Goal: Task Accomplishment & Management: Complete application form

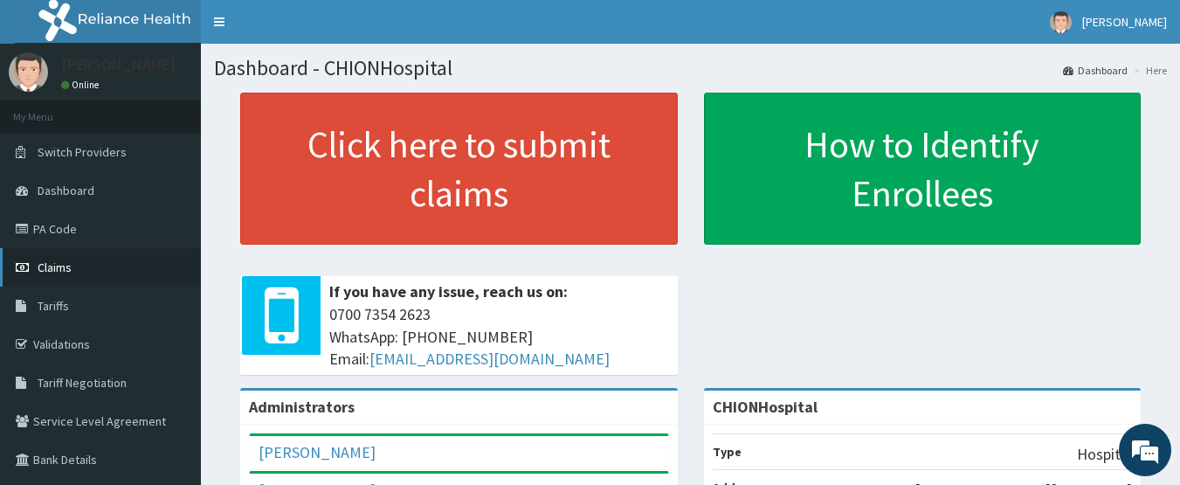
click at [54, 271] on span "Claims" at bounding box center [55, 267] width 34 height 16
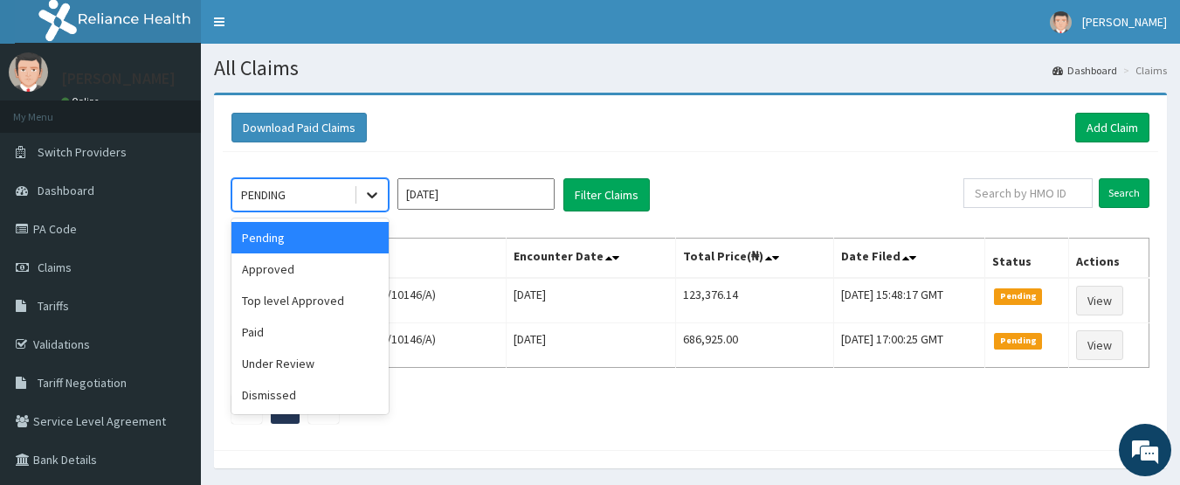
click at [363, 191] on icon at bounding box center [371, 194] width 17 height 17
click at [292, 277] on div "Approved" at bounding box center [309, 268] width 157 height 31
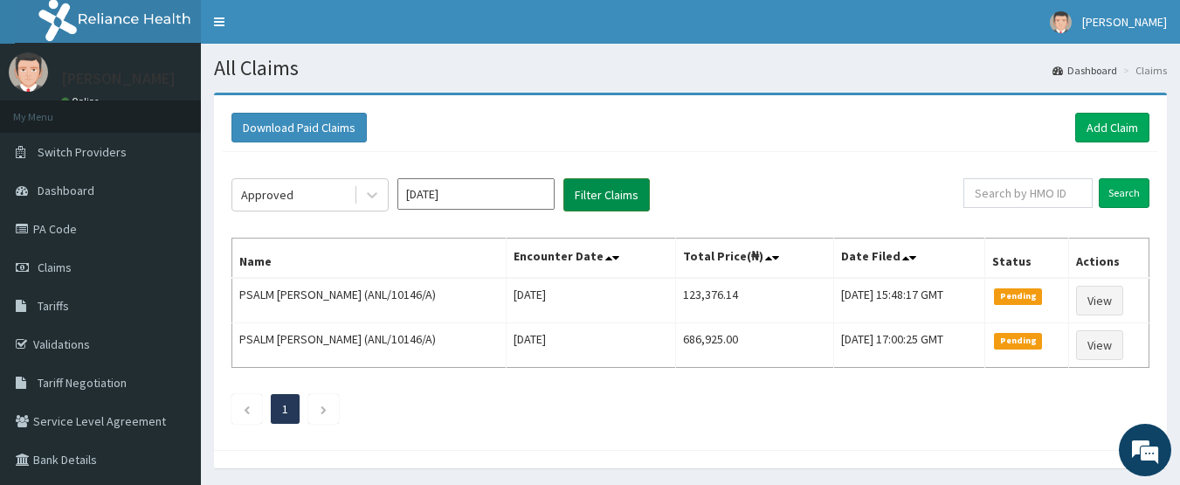
click at [589, 203] on button "Filter Claims" at bounding box center [606, 194] width 86 height 33
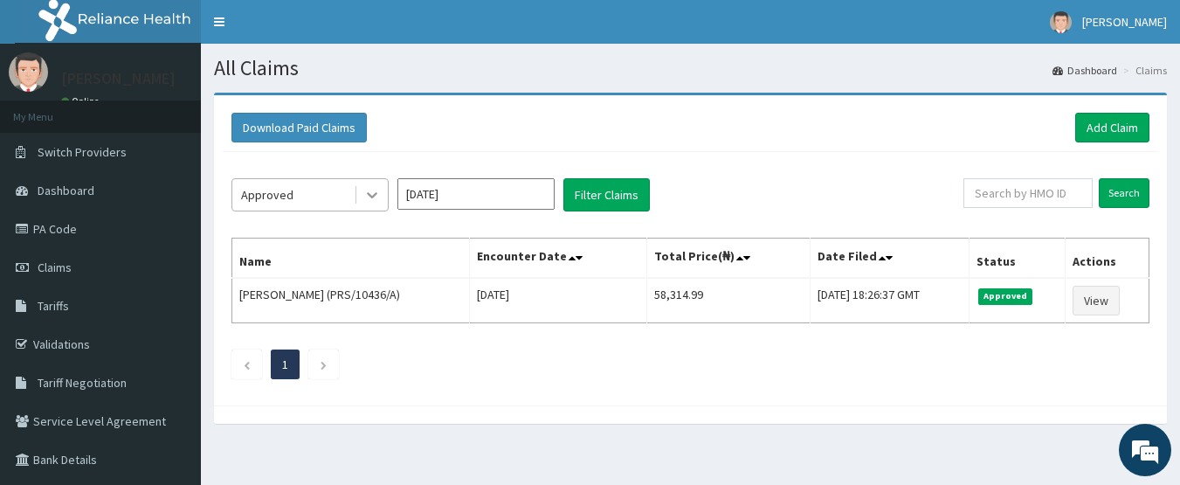
click at [371, 196] on icon at bounding box center [372, 196] width 10 height 6
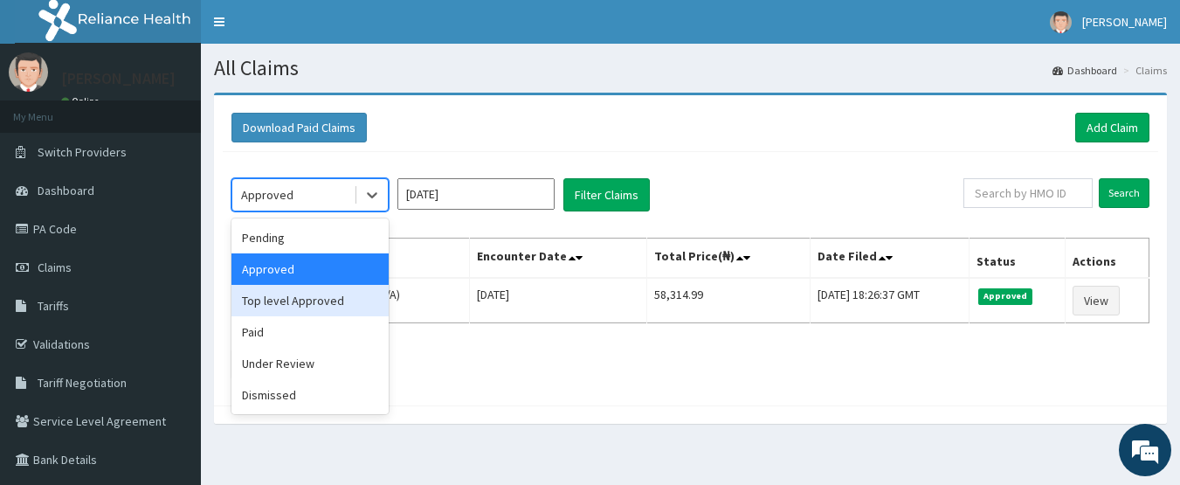
click at [336, 295] on div "Top level Approved" at bounding box center [309, 300] width 157 height 31
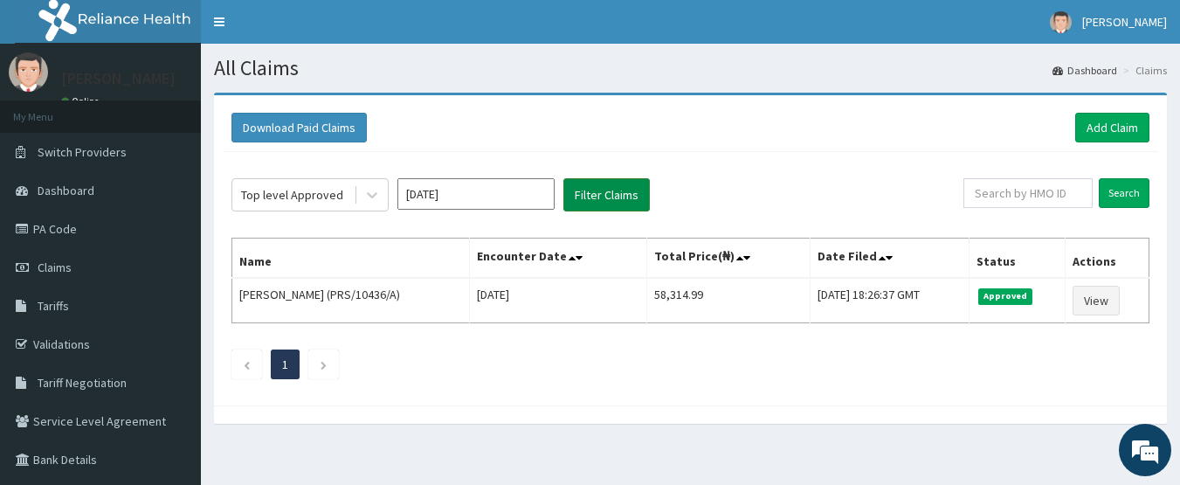
click at [617, 196] on button "Filter Claims" at bounding box center [606, 194] width 86 height 33
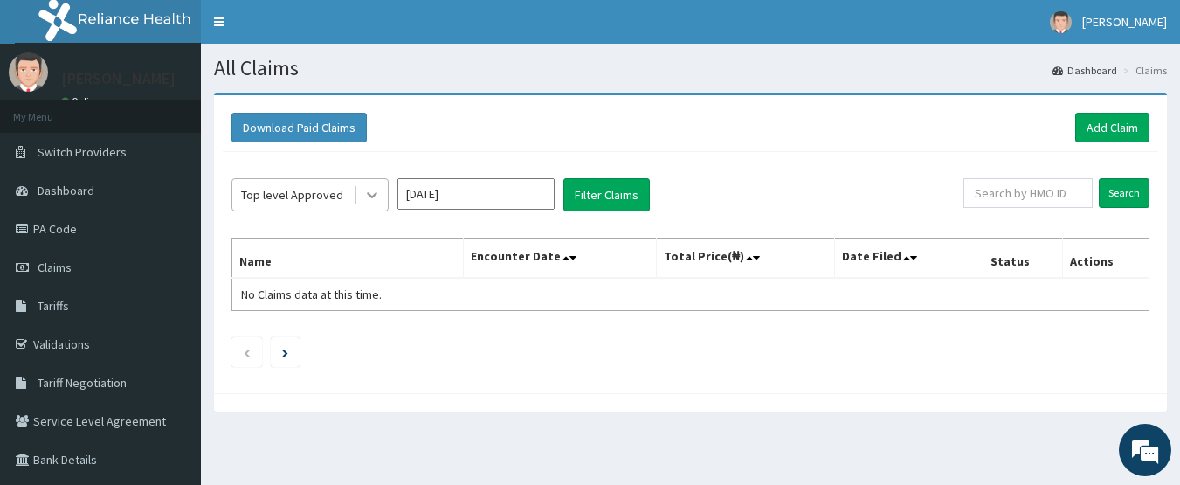
click at [374, 188] on icon at bounding box center [371, 194] width 17 height 17
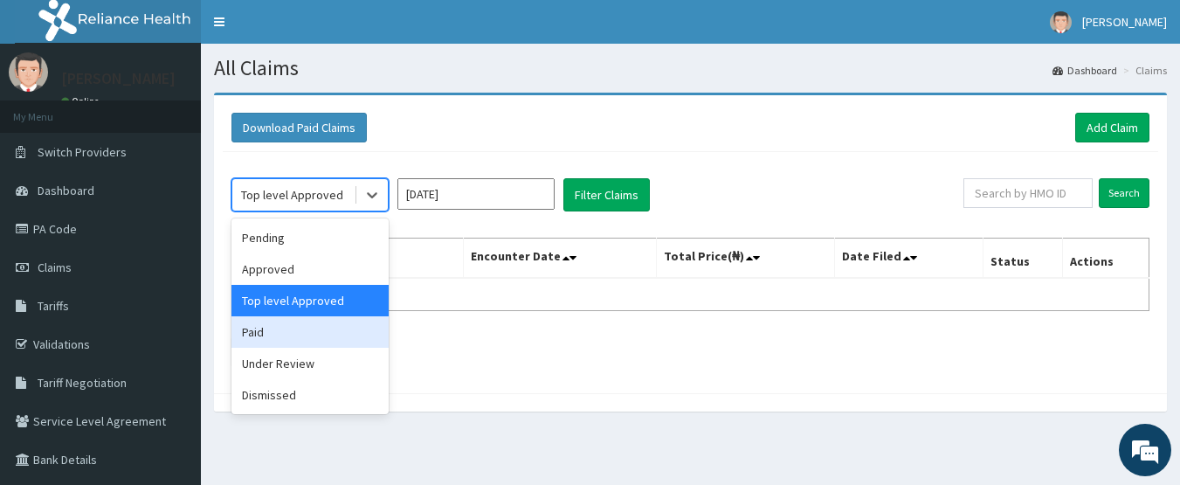
click at [309, 333] on div "Paid" at bounding box center [309, 331] width 157 height 31
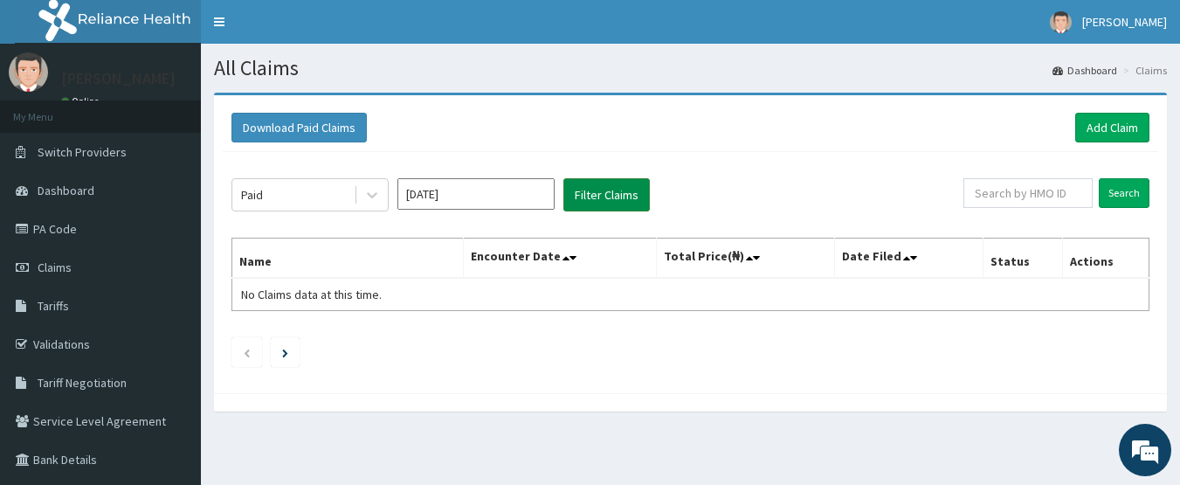
click at [592, 199] on button "Filter Claims" at bounding box center [606, 194] width 86 height 33
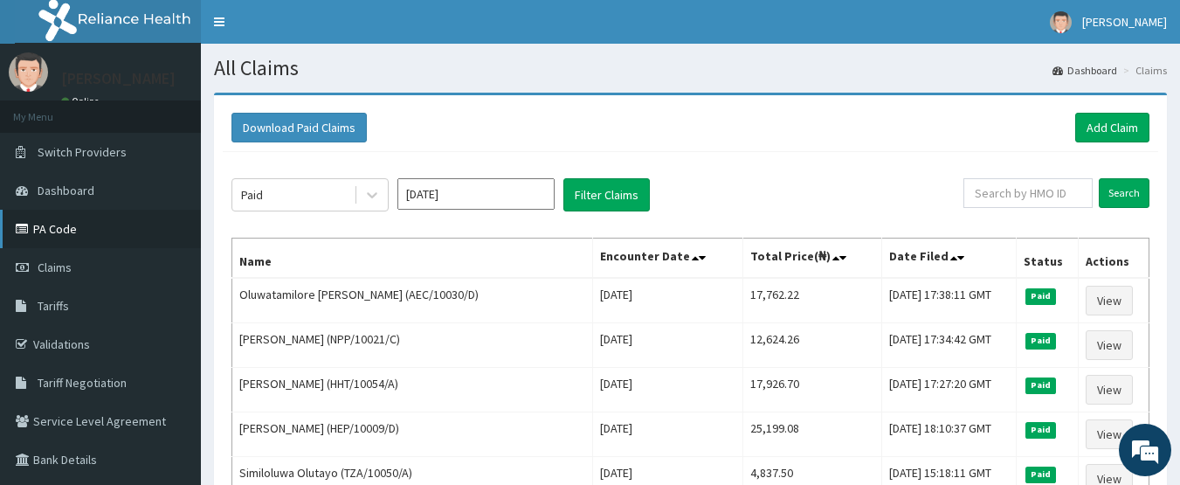
click at [46, 223] on link "PA Code" at bounding box center [100, 229] width 201 height 38
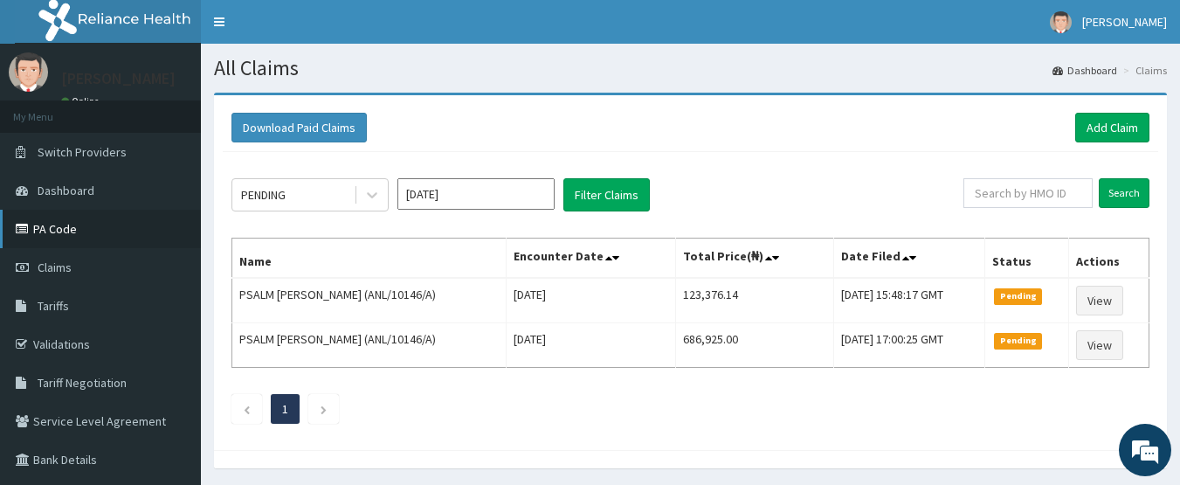
click at [65, 233] on link "PA Code" at bounding box center [100, 229] width 201 height 38
click at [1119, 123] on link "Add Claim" at bounding box center [1112, 128] width 74 height 30
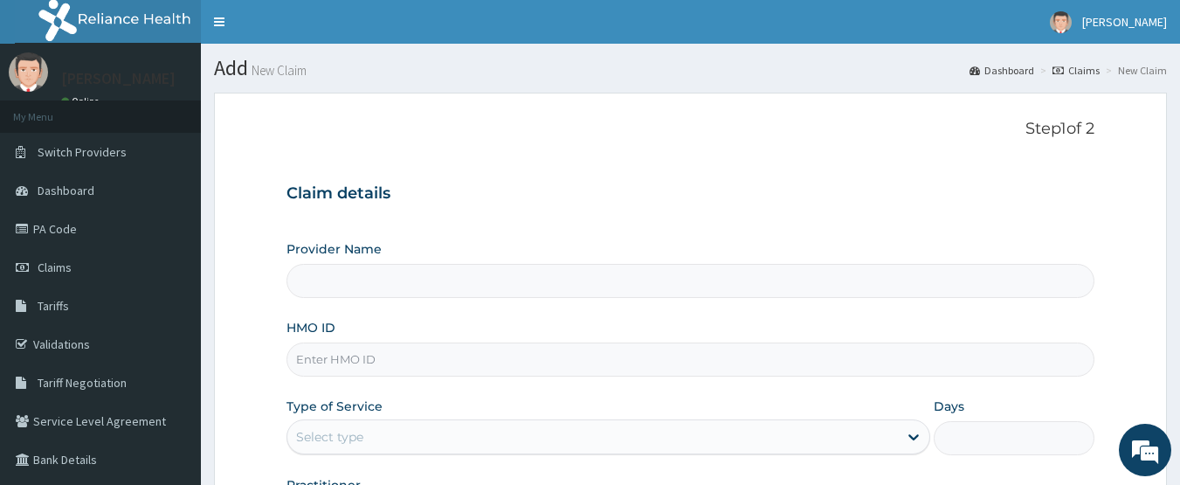
type input "CHIONHospital"
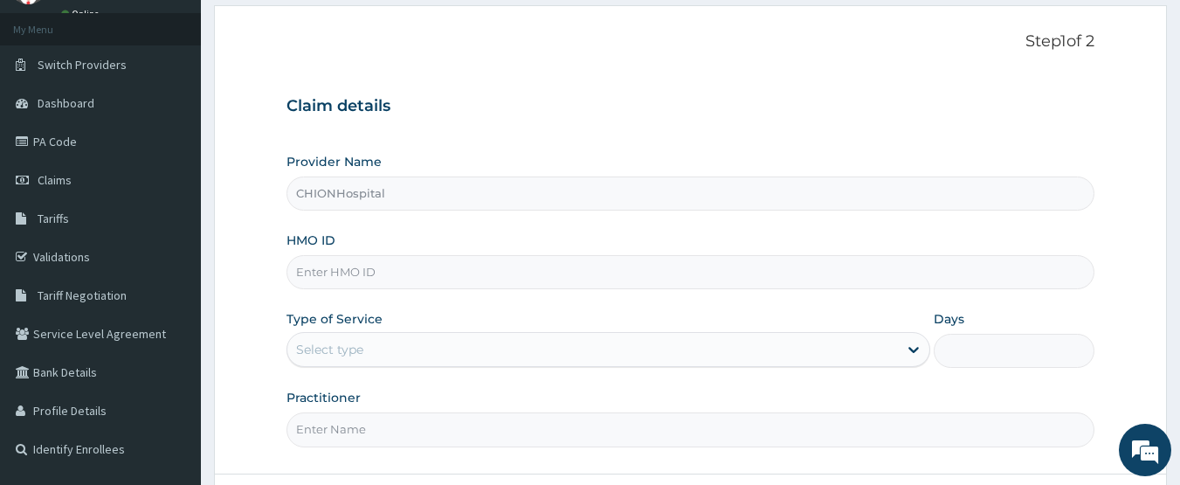
click at [358, 279] on input "HMO ID" at bounding box center [690, 272] width 809 height 34
paste input "PPY/10254/C"
type input "PPY/10254/C"
click at [342, 346] on div "Select type" at bounding box center [329, 349] width 67 height 17
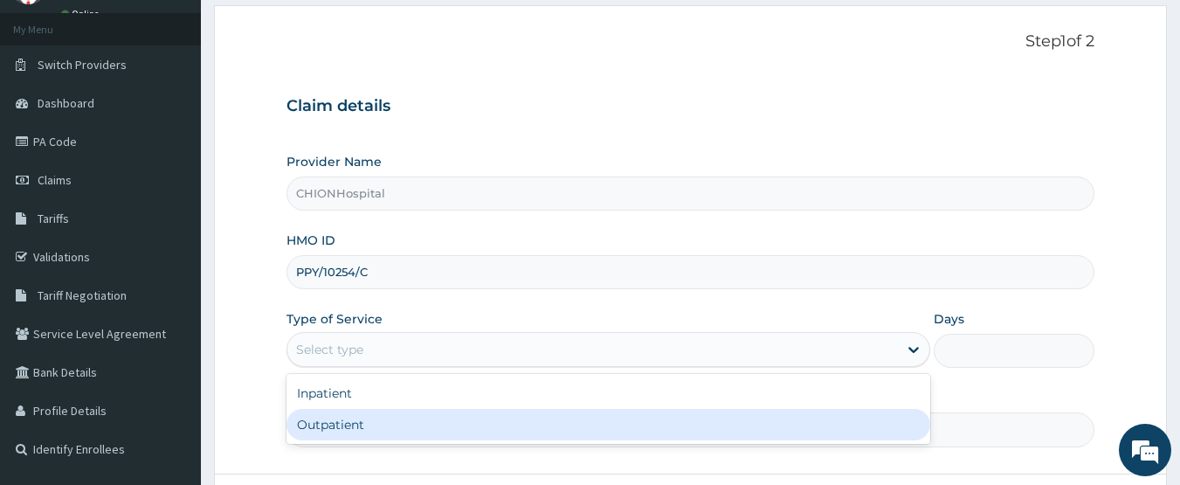
drag, startPoint x: 350, startPoint y: 411, endPoint x: 403, endPoint y: 411, distance: 53.3
click at [351, 411] on div "Outpatient" at bounding box center [608, 424] width 644 height 31
type input "1"
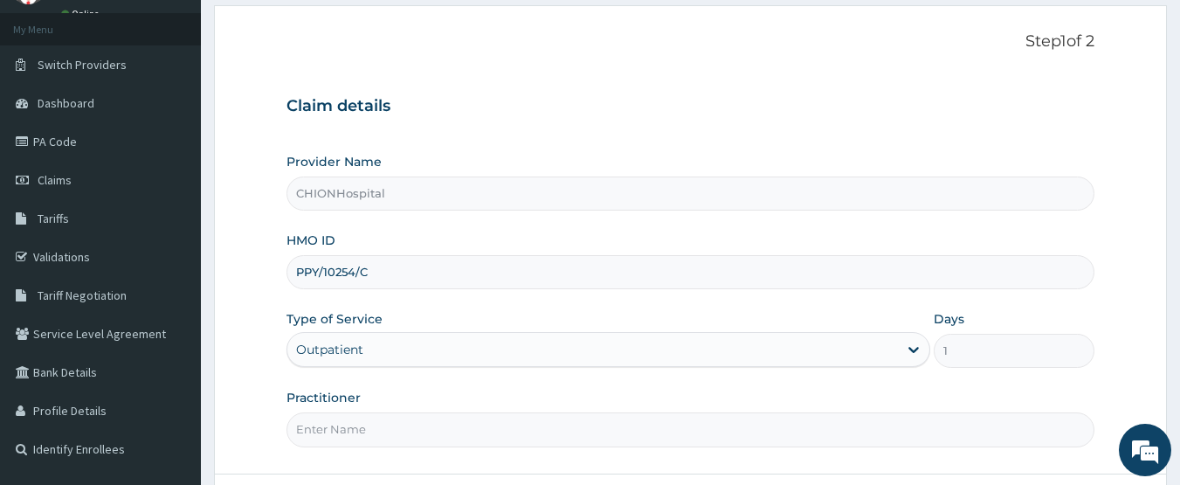
click at [399, 417] on input "Practitioner" at bounding box center [690, 429] width 809 height 34
type input "DR BEN ENEMOH"
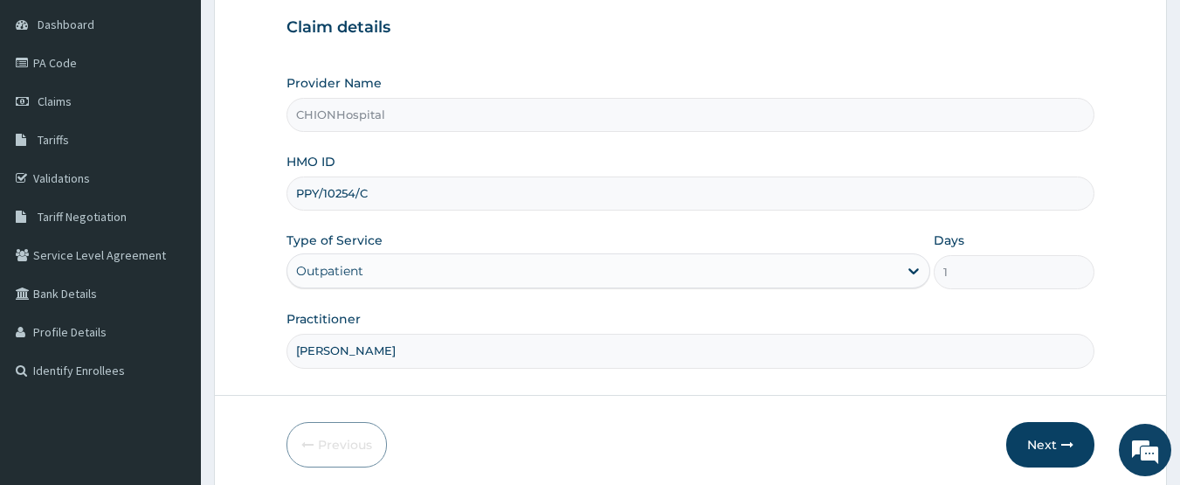
scroll to position [175, 0]
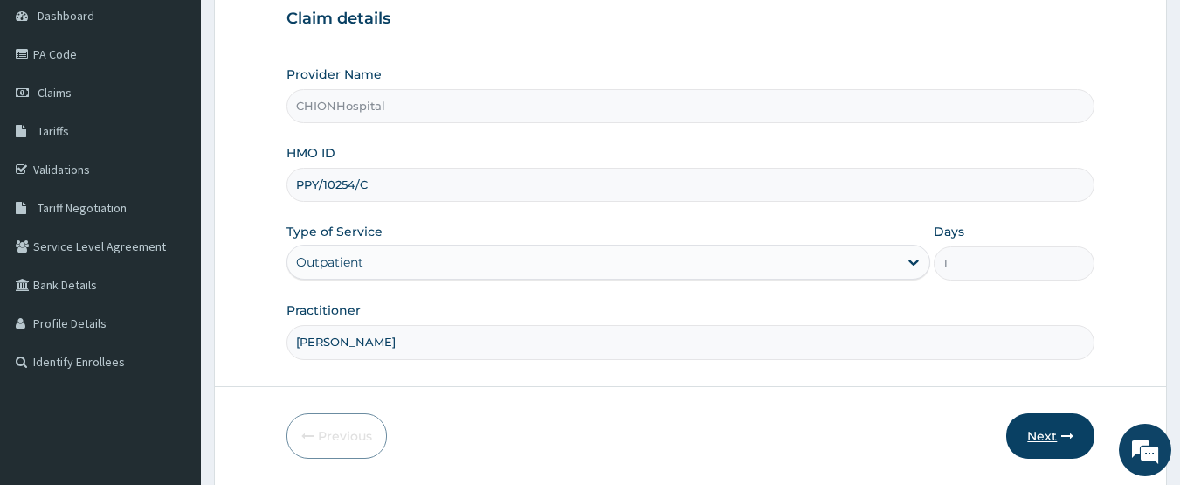
click at [1033, 430] on button "Next" at bounding box center [1050, 435] width 88 height 45
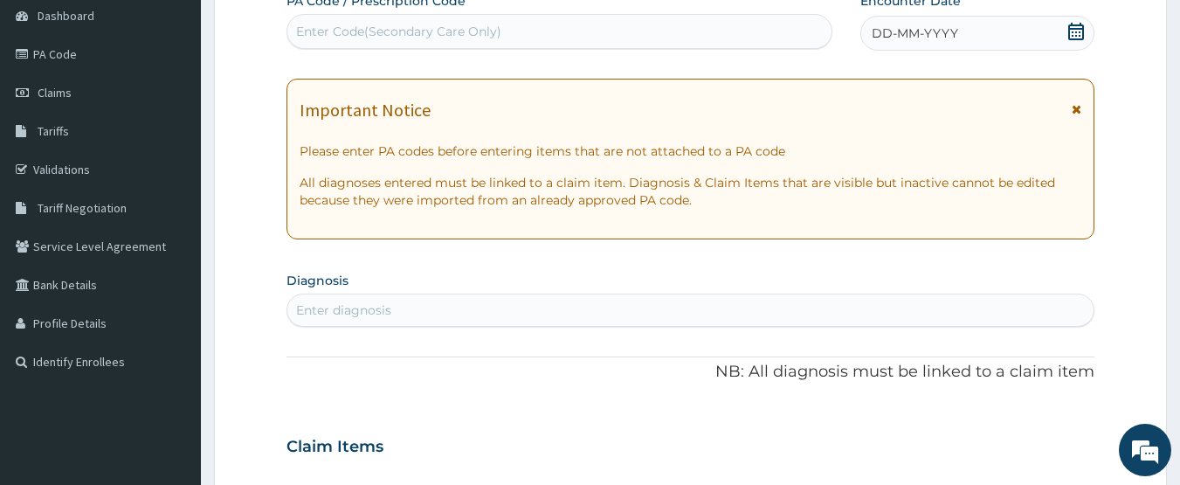
click at [385, 22] on div "Enter Code(Secondary Care Only)" at bounding box center [559, 31] width 545 height 28
type input "PA/91969F"
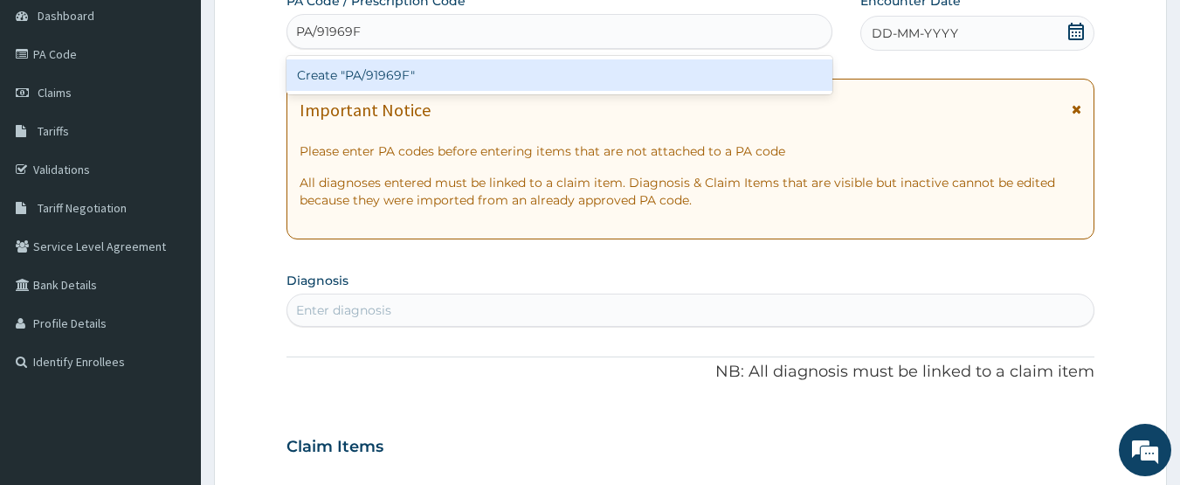
click at [349, 75] on div "Create "PA/91969F"" at bounding box center [559, 74] width 547 height 31
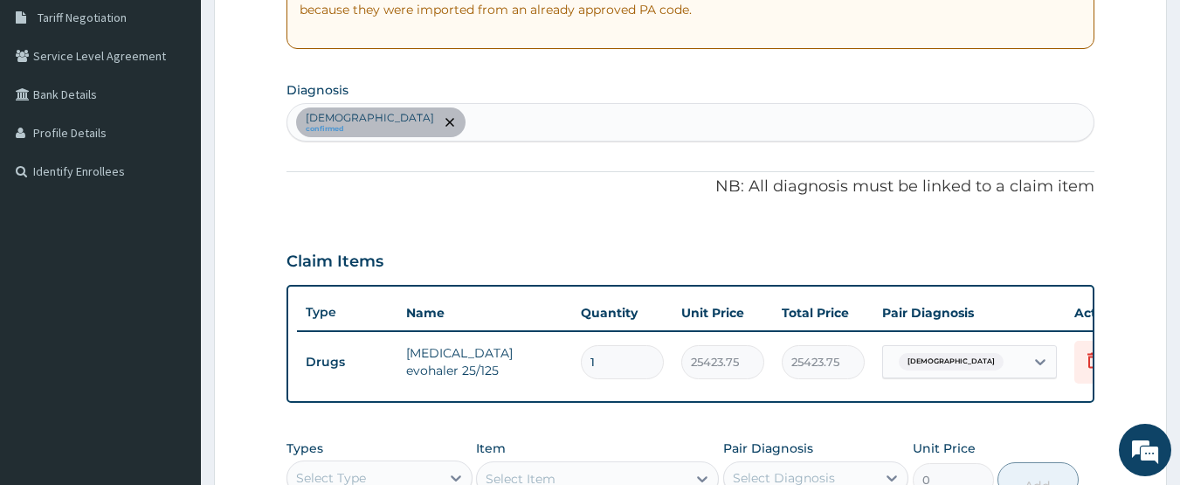
scroll to position [310, 0]
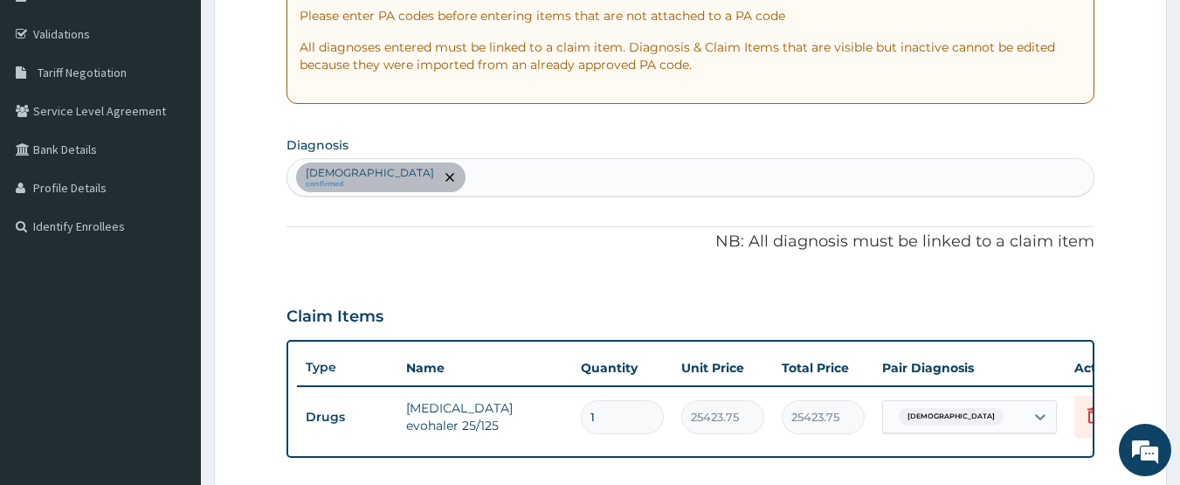
click at [447, 174] on div "Asthma confirmed" at bounding box center [690, 177] width 807 height 37
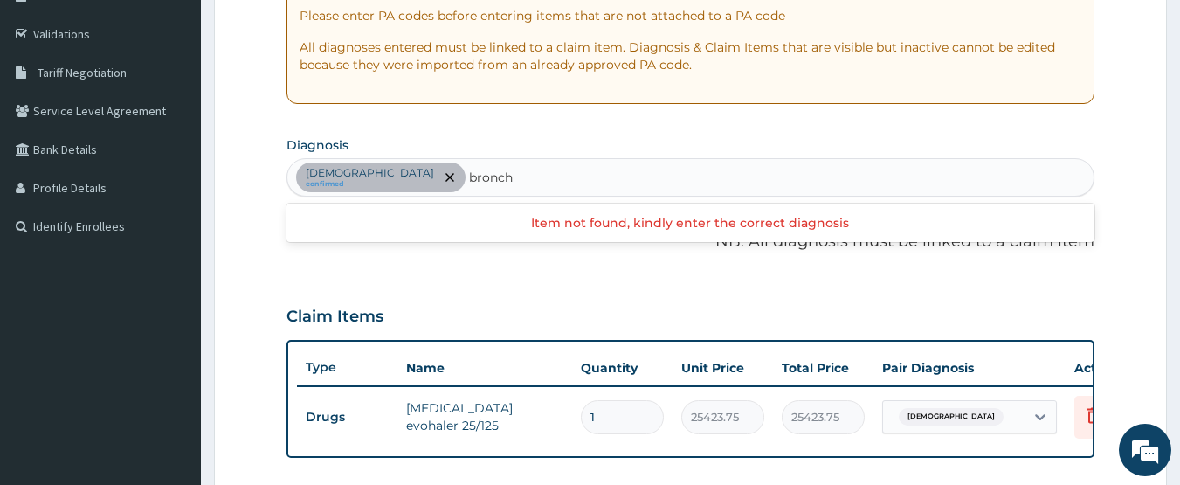
type input "bronchi"
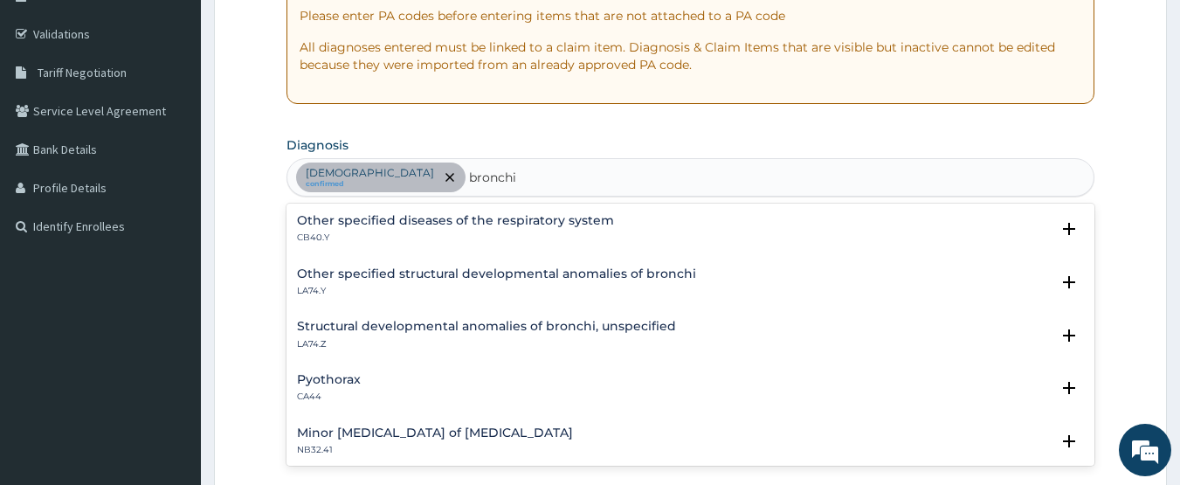
click at [350, 231] on div "Other specified diseases of the respiratory system CB40.Y" at bounding box center [455, 229] width 317 height 31
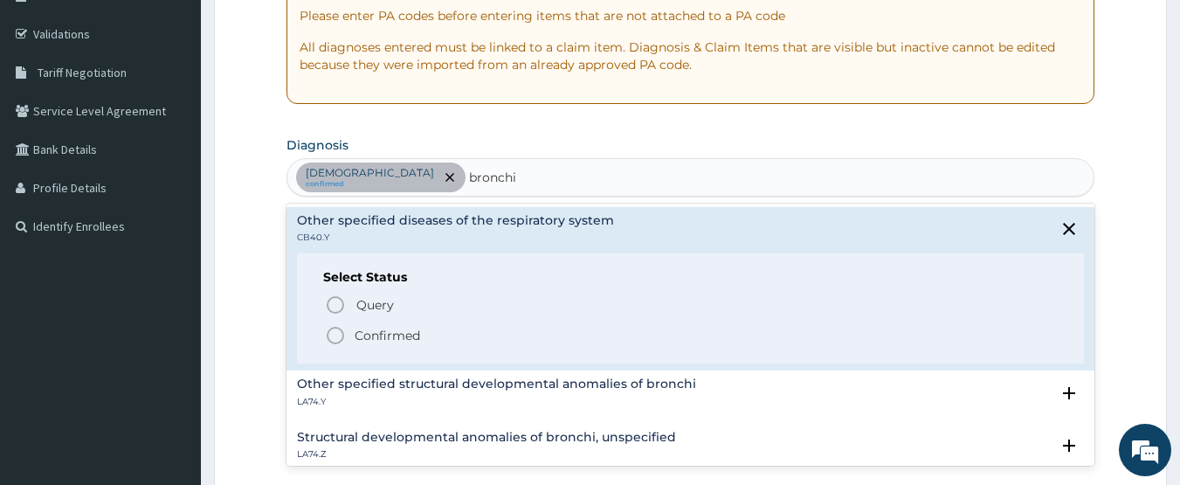
click at [337, 334] on icon "status option filled" at bounding box center [335, 335] width 21 height 21
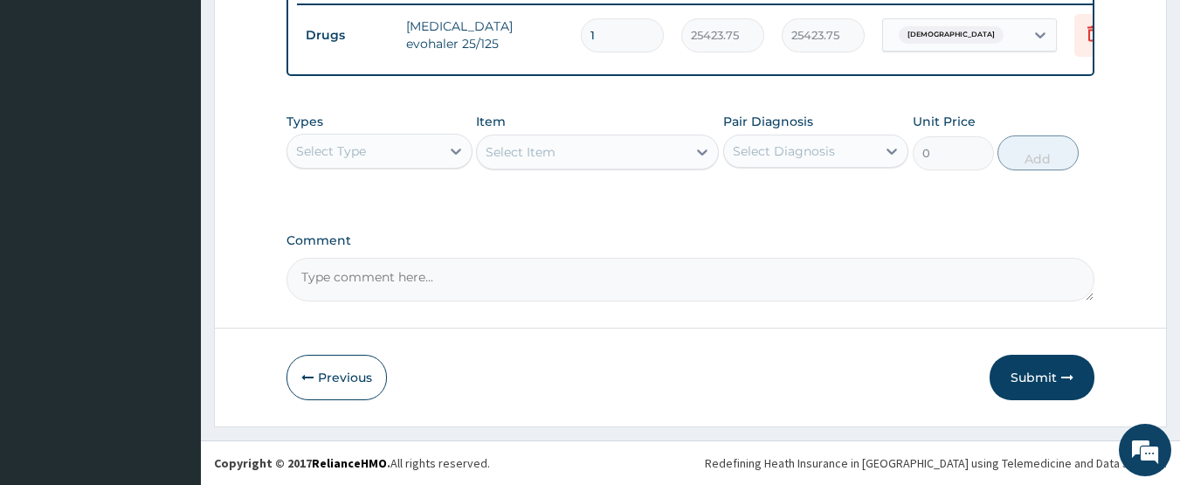
scroll to position [705, 0]
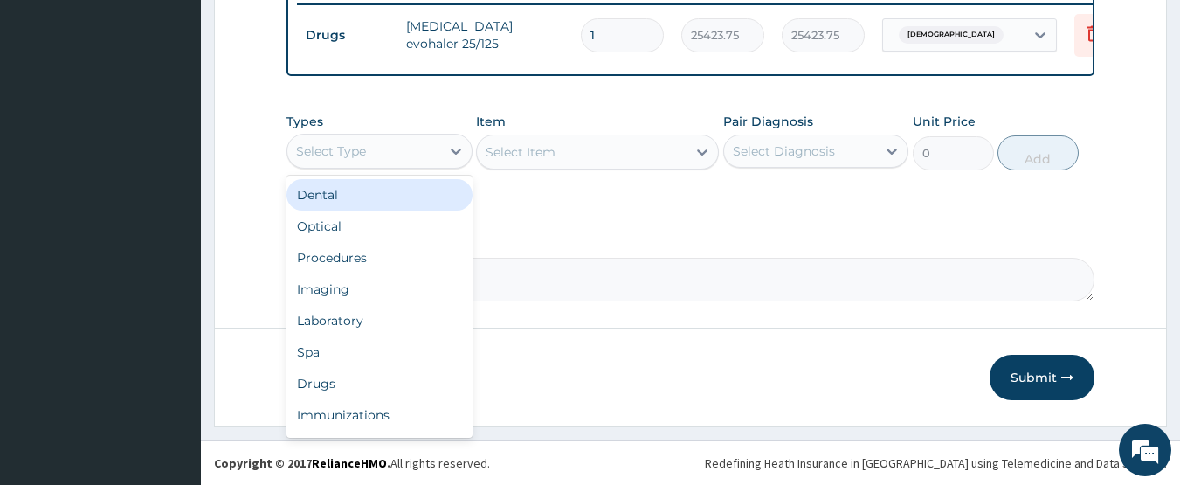
click at [343, 157] on div "Select Type" at bounding box center [331, 150] width 70 height 17
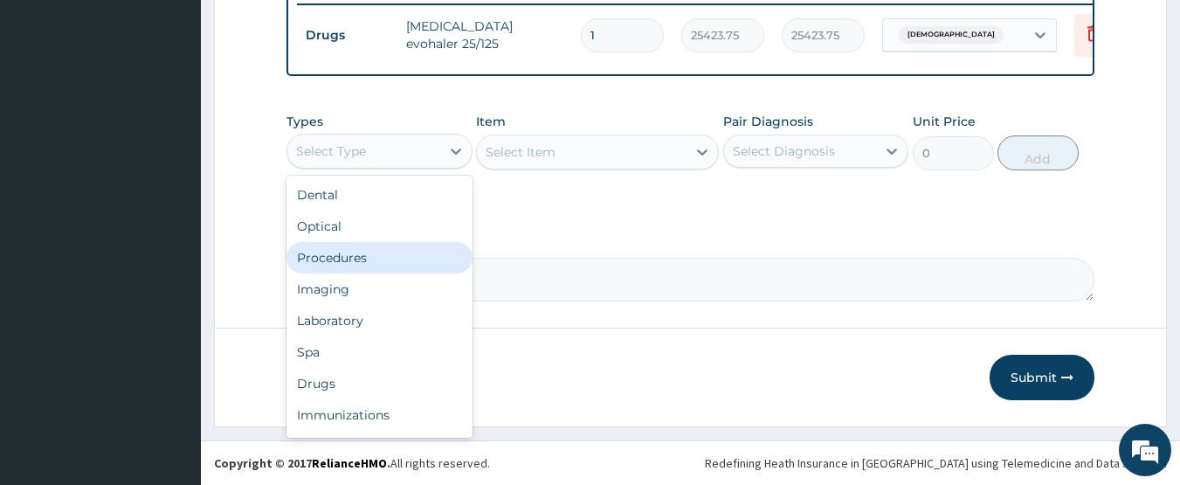
click at [356, 262] on div "Procedures" at bounding box center [379, 257] width 186 height 31
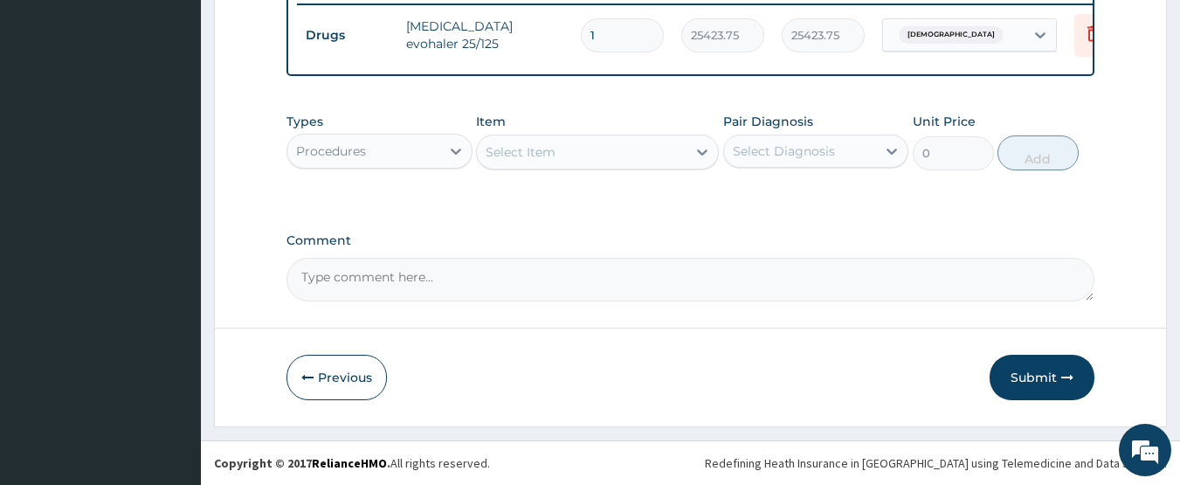
click at [579, 148] on div "Select Item" at bounding box center [582, 152] width 210 height 28
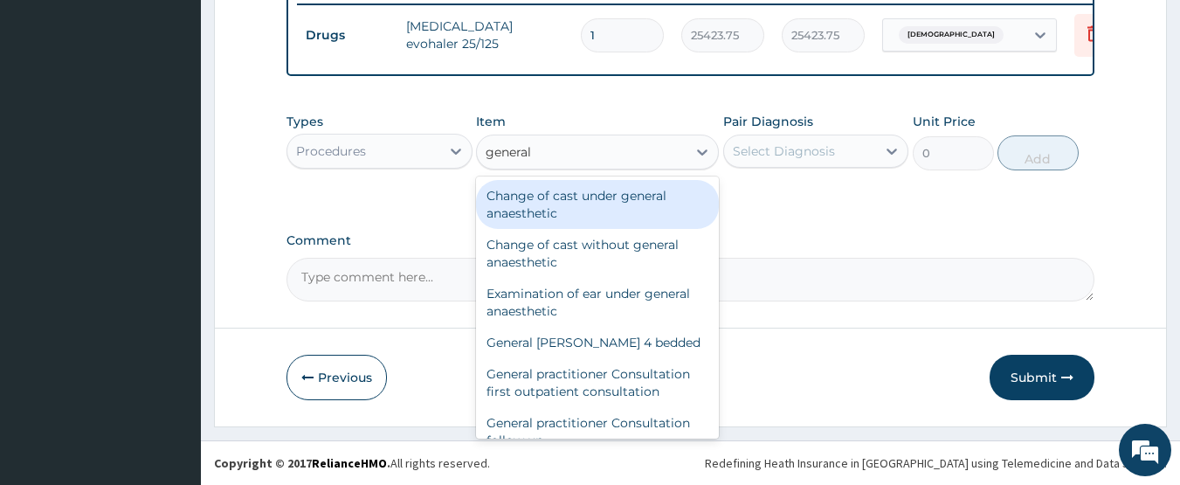
type input "general p"
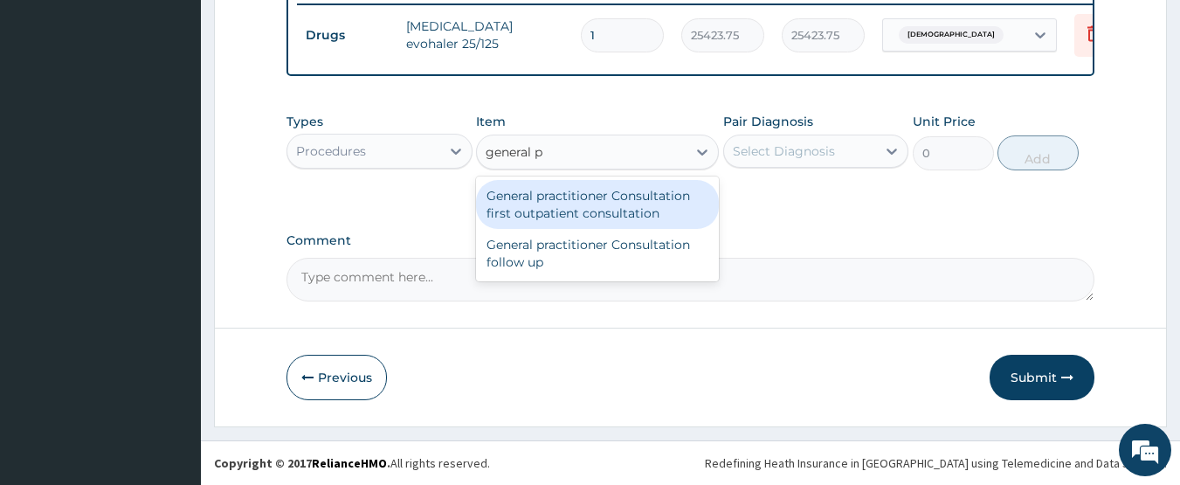
drag, startPoint x: 618, startPoint y: 201, endPoint x: 723, endPoint y: 190, distance: 105.3
click at [619, 203] on div "General practitioner Consultation first outpatient consultation" at bounding box center [597, 204] width 243 height 49
type input "3547.5"
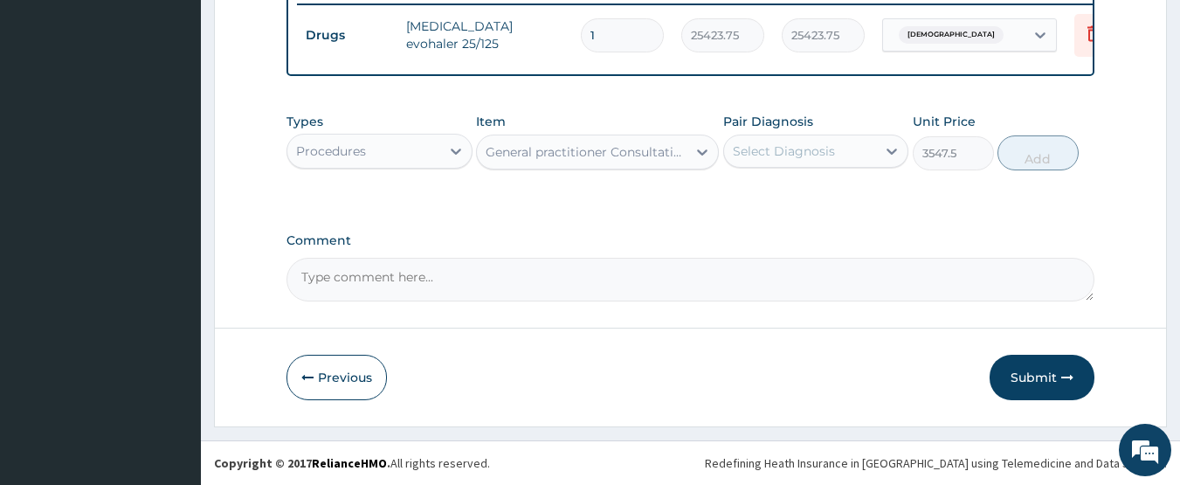
click at [818, 155] on div "Select Diagnosis" at bounding box center [784, 150] width 102 height 17
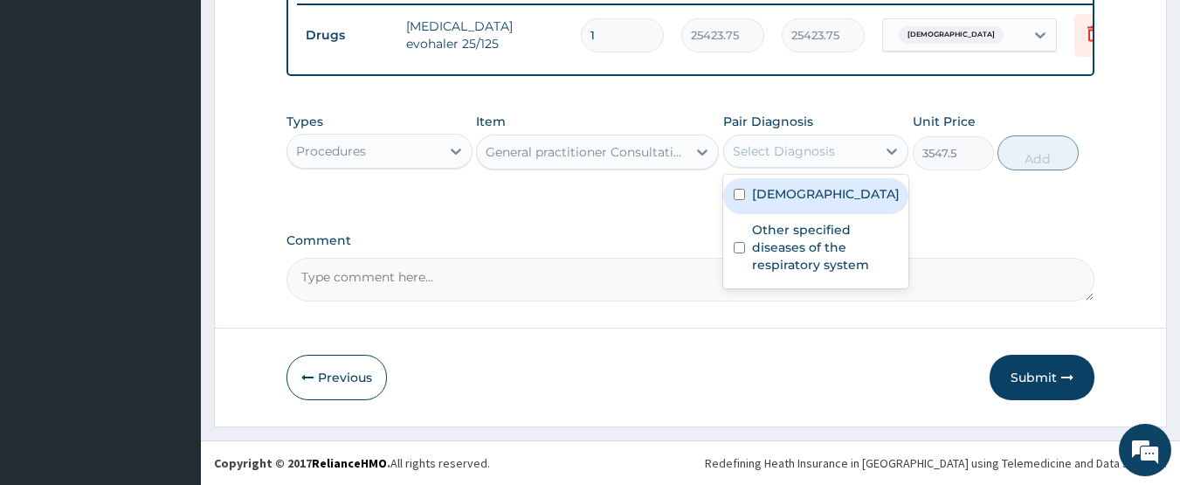
drag, startPoint x: 809, startPoint y: 203, endPoint x: 805, endPoint y: 248, distance: 44.7
click at [809, 205] on div "Asthma" at bounding box center [816, 196] width 186 height 36
checkbox input "true"
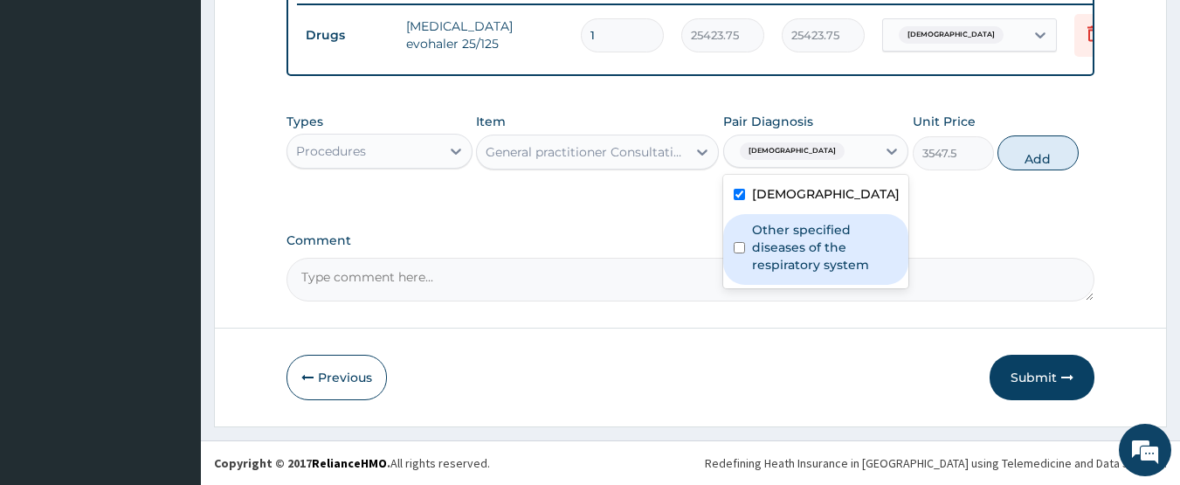
click at [805, 248] on label "Other specified diseases of the respiratory system" at bounding box center [825, 247] width 147 height 52
checkbox input "true"
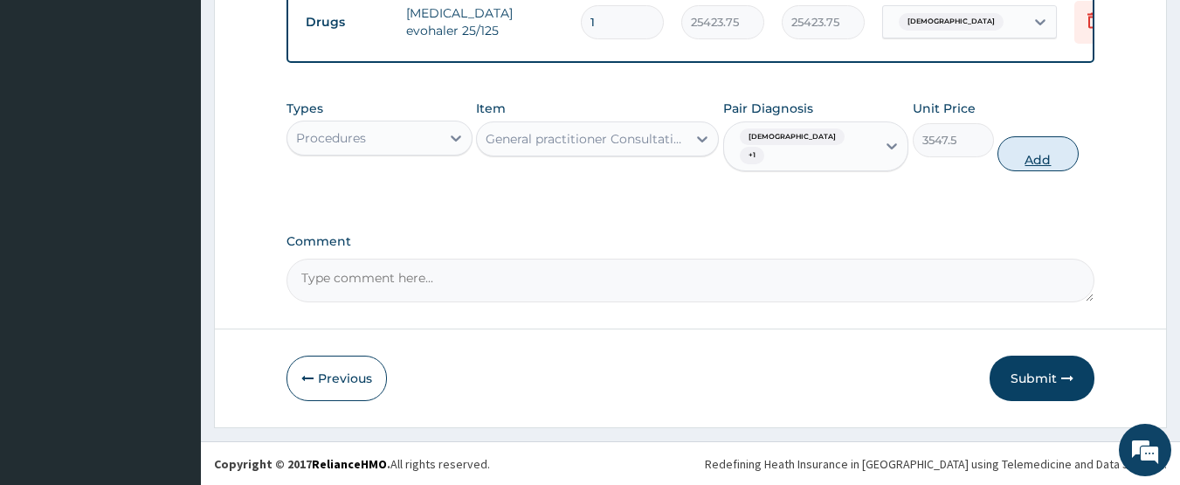
click at [1012, 156] on button "Add" at bounding box center [1037, 153] width 81 height 35
type input "0"
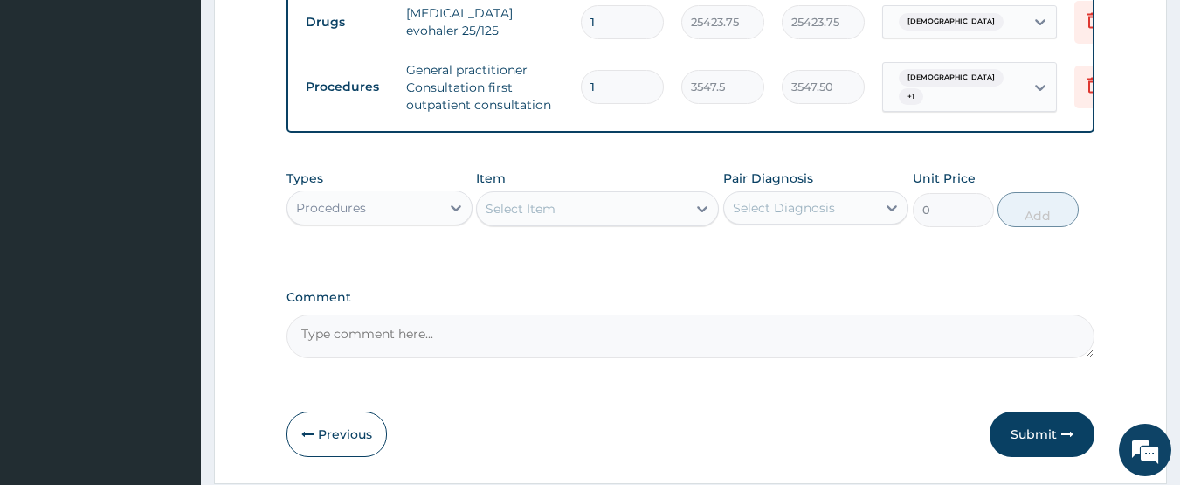
click at [432, 217] on div "Procedures" at bounding box center [363, 208] width 153 height 28
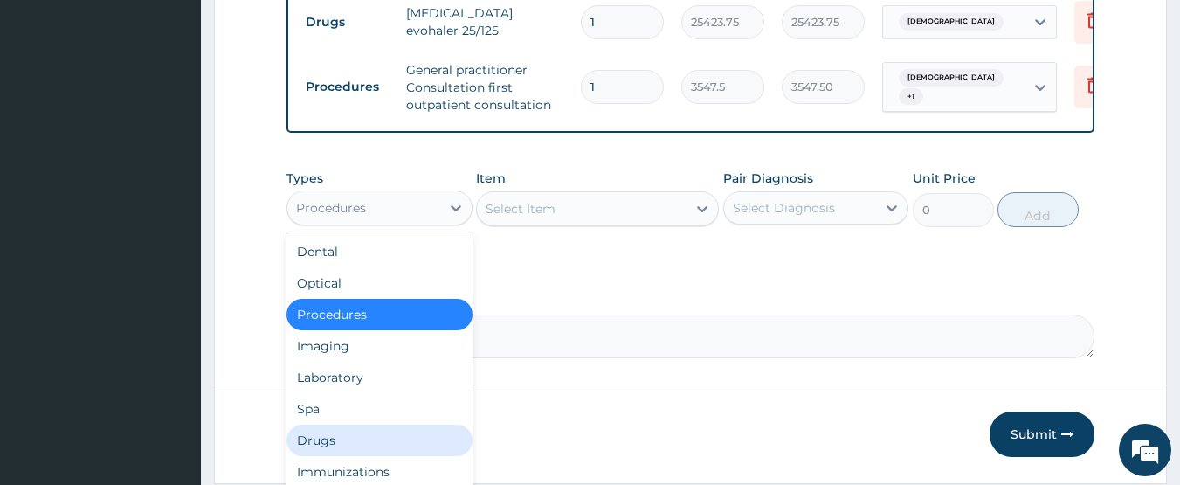
drag, startPoint x: 332, startPoint y: 451, endPoint x: 344, endPoint y: 437, distance: 18.6
click at [333, 451] on div "Drugs" at bounding box center [379, 439] width 186 height 31
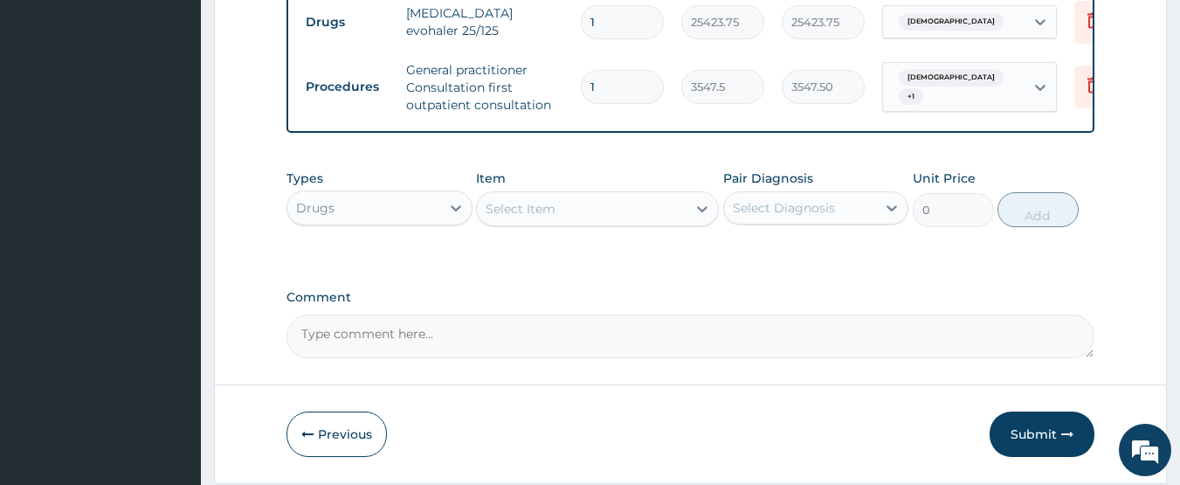
click at [604, 223] on div "Select Item" at bounding box center [582, 209] width 210 height 28
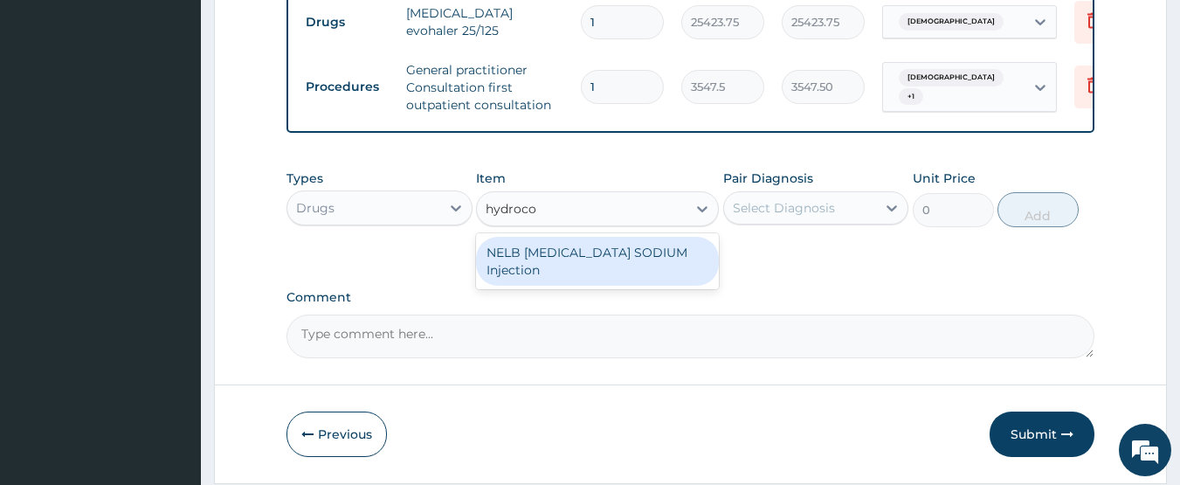
type input "hydrocor"
click at [608, 261] on div "NELB HYDROCORTISONE SODIUM Injection" at bounding box center [597, 261] width 243 height 49
type input "591.25"
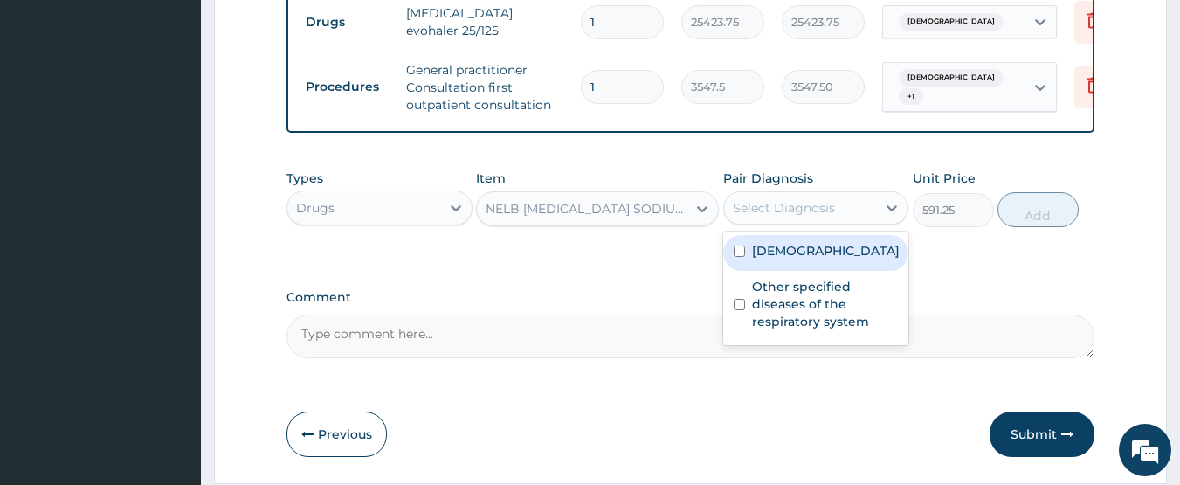
click at [759, 217] on div "Select Diagnosis" at bounding box center [784, 207] width 102 height 17
click at [812, 265] on div "Asthma" at bounding box center [816, 253] width 186 height 36
checkbox input "true"
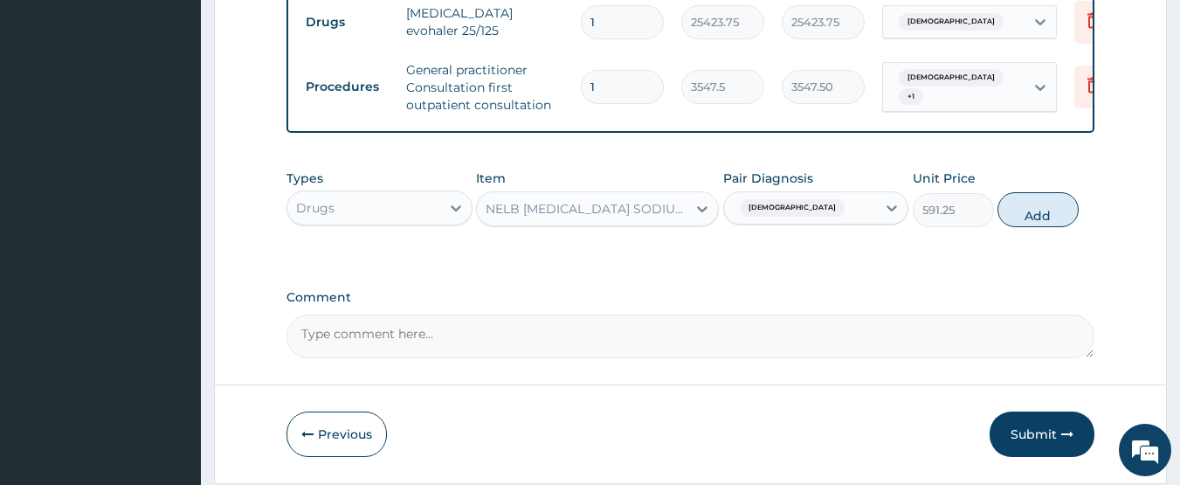
drag, startPoint x: 1041, startPoint y: 224, endPoint x: 1010, endPoint y: 228, distance: 31.7
click at [1040, 223] on button "Add" at bounding box center [1037, 209] width 81 height 35
type input "0"
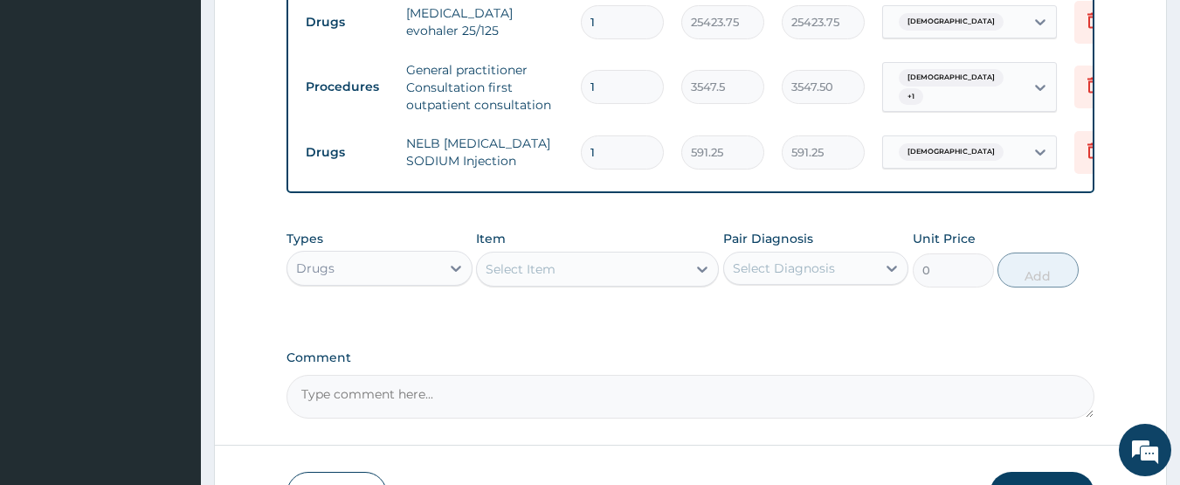
type input "0.00"
type input "2"
type input "1182.50"
type input "2"
click at [603, 283] on div "Select Item" at bounding box center [582, 269] width 210 height 28
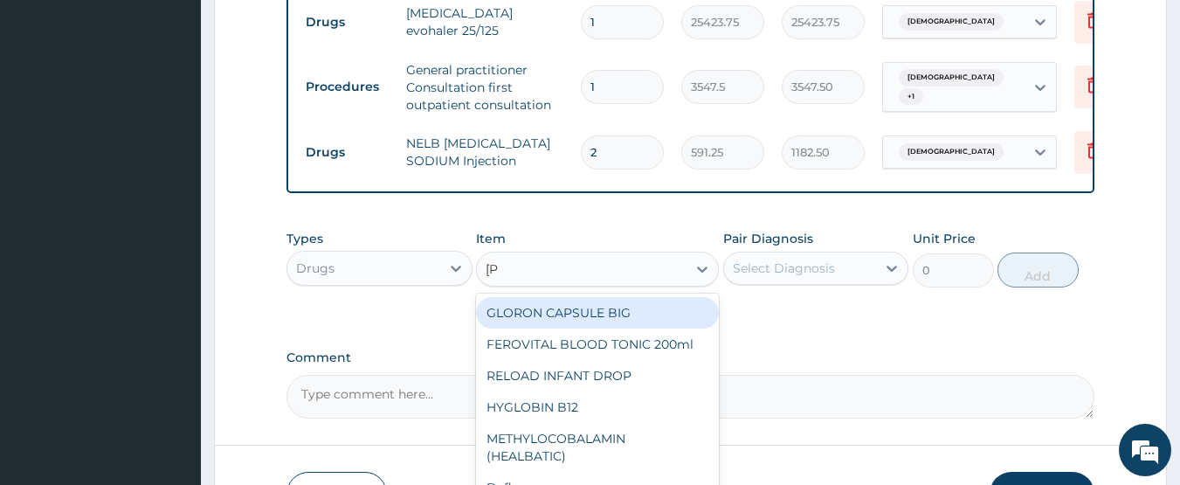
type input "lorat"
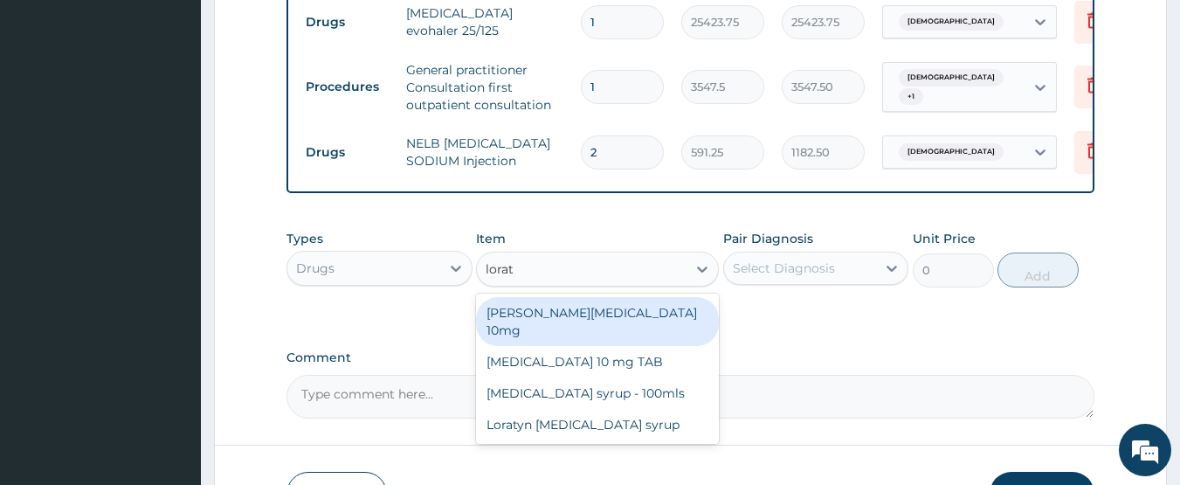
click at [624, 338] on div "Loratyn Loratadine 10mg" at bounding box center [597, 321] width 243 height 49
type input "88.6875"
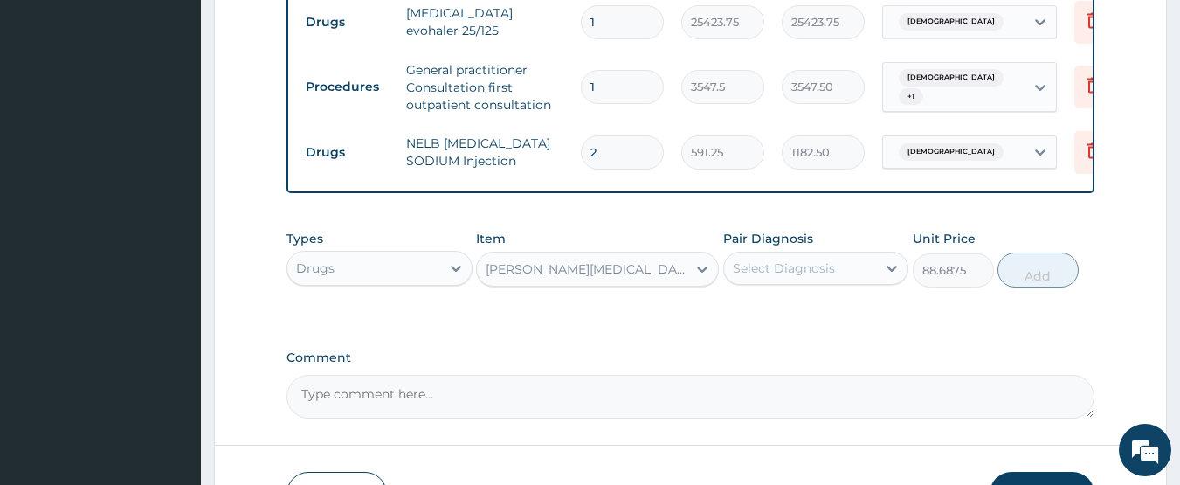
click at [771, 277] on div "Select Diagnosis" at bounding box center [784, 267] width 102 height 17
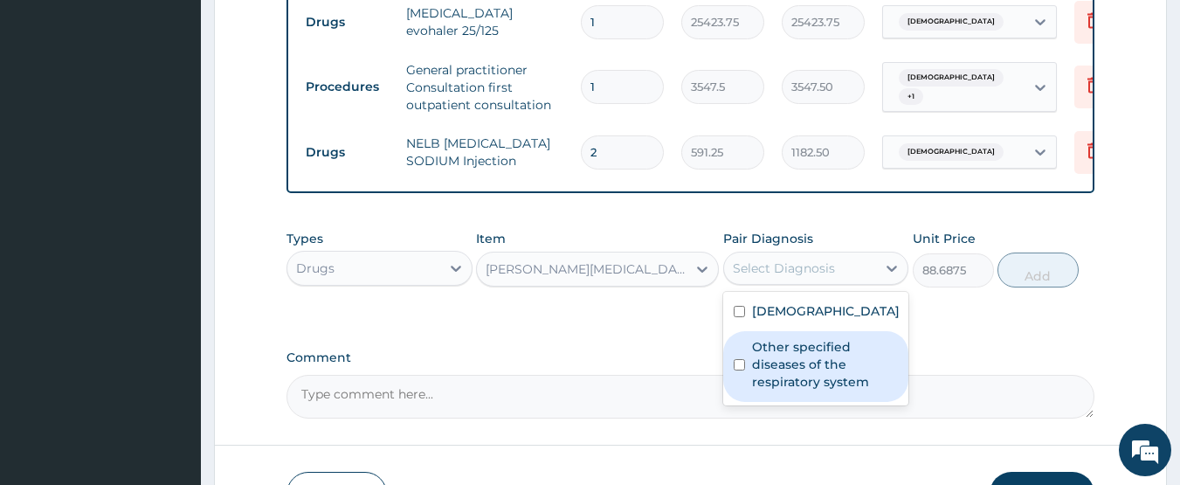
click at [797, 402] on div "Other specified diseases of the respiratory system" at bounding box center [816, 366] width 186 height 71
checkbox input "true"
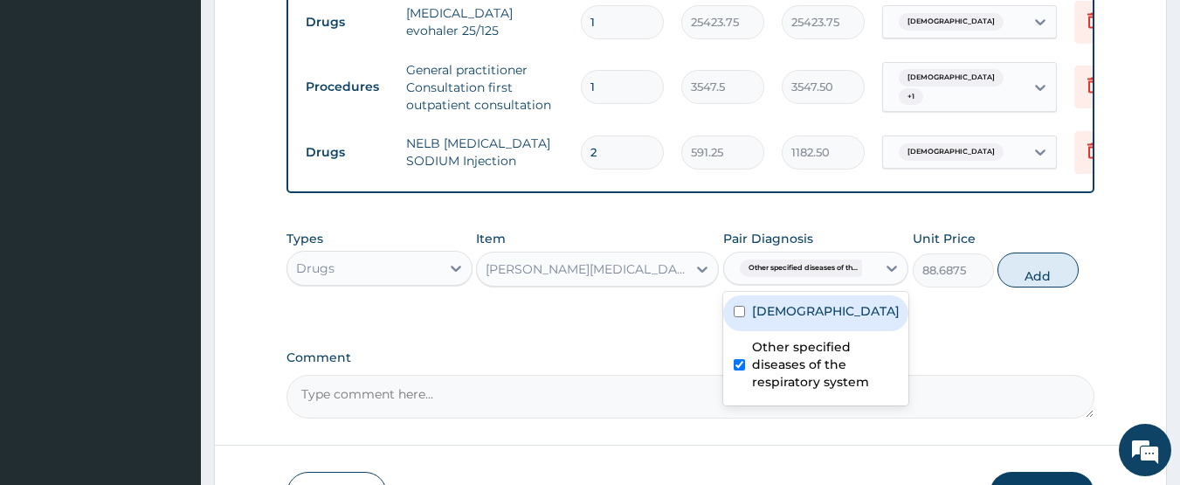
drag, startPoint x: 838, startPoint y: 324, endPoint x: 1019, endPoint y: 283, distance: 185.4
click at [863, 319] on div "Asthma" at bounding box center [816, 313] width 186 height 36
checkbox input "true"
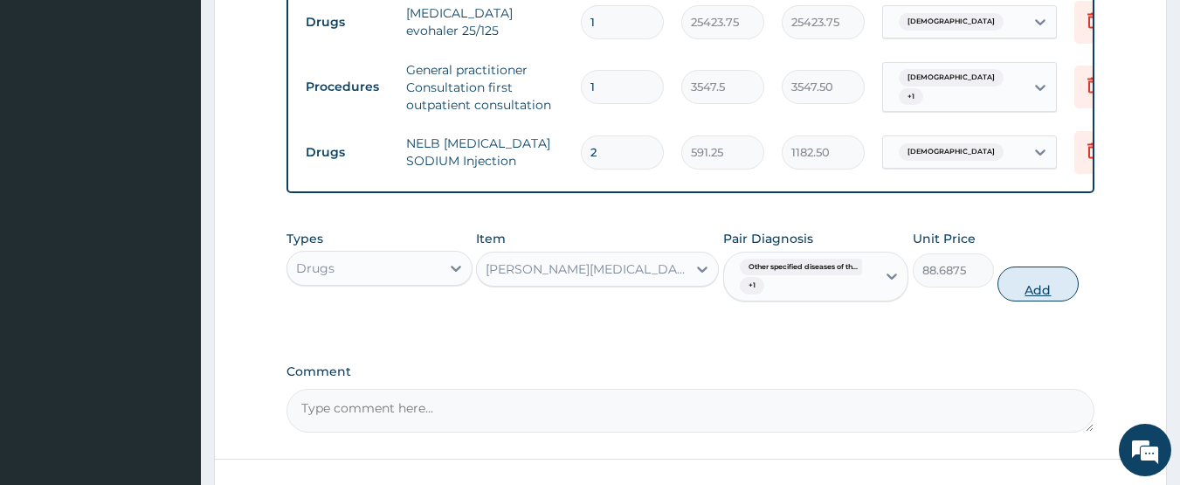
click at [1018, 299] on button "Add" at bounding box center [1037, 283] width 81 height 35
type input "0"
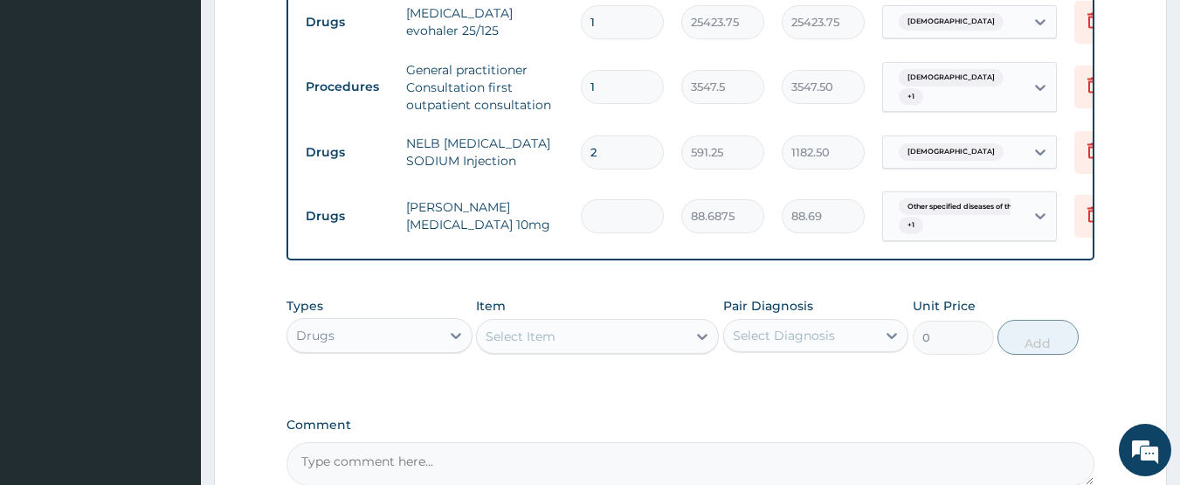
type input "0.00"
type input "7"
type input "620.81"
type input "7"
click at [548, 345] on div "Select Item" at bounding box center [521, 335] width 70 height 17
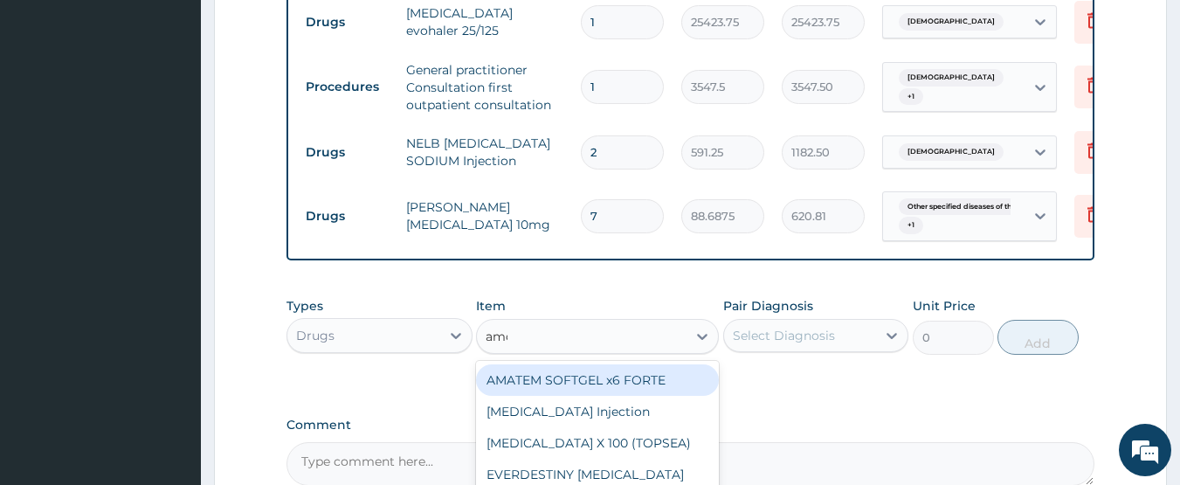
type input "amoks"
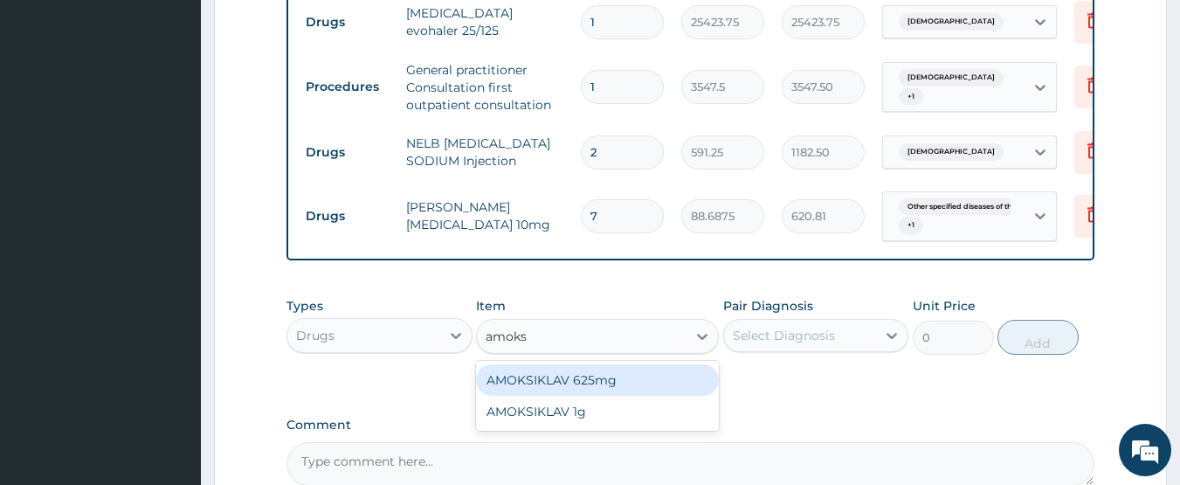
click at [571, 389] on div "AMOKSIKLAV 625mg" at bounding box center [597, 379] width 243 height 31
type input "650.375"
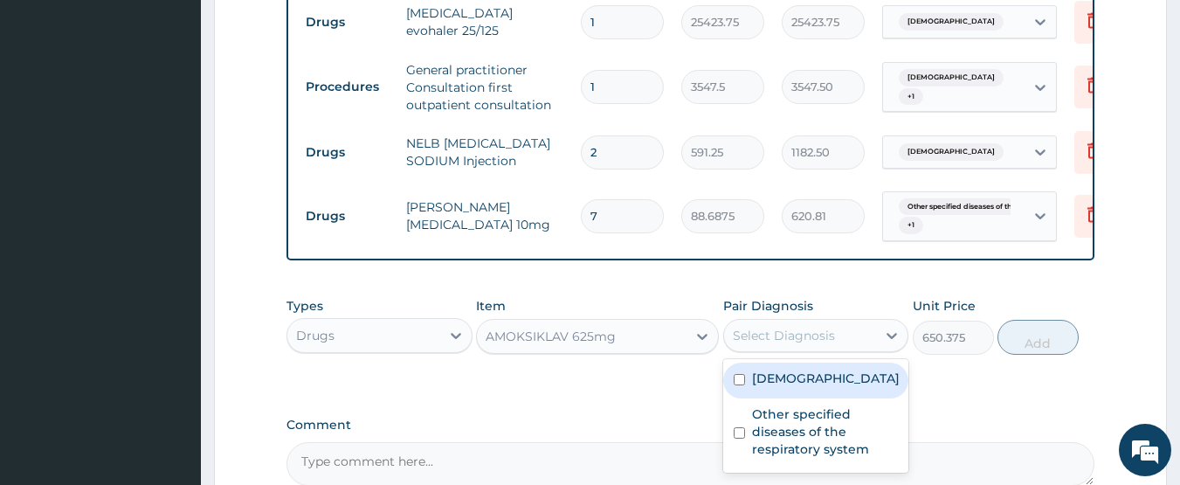
click at [814, 344] on div "Select Diagnosis" at bounding box center [784, 335] width 102 height 17
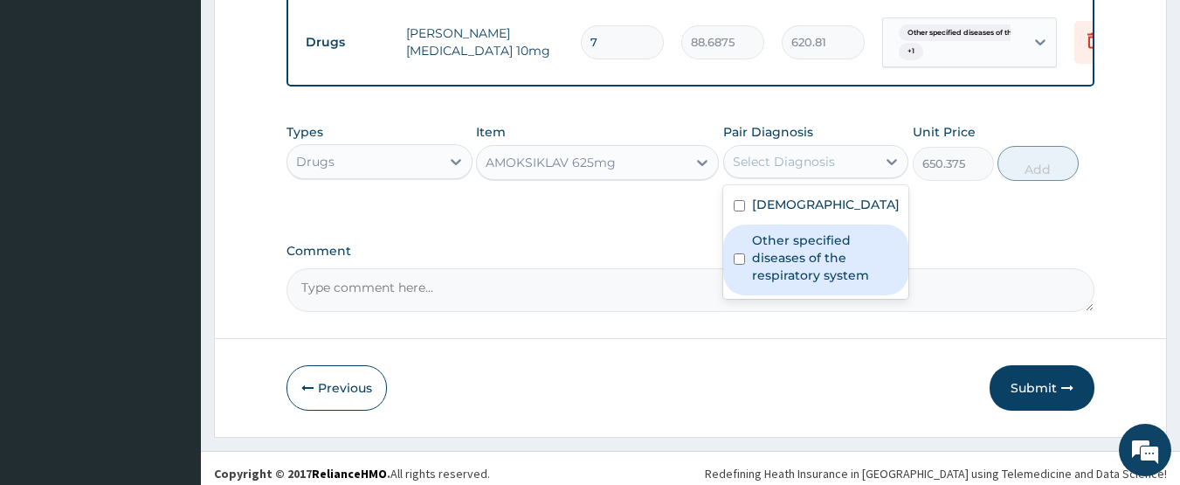
scroll to position [879, 0]
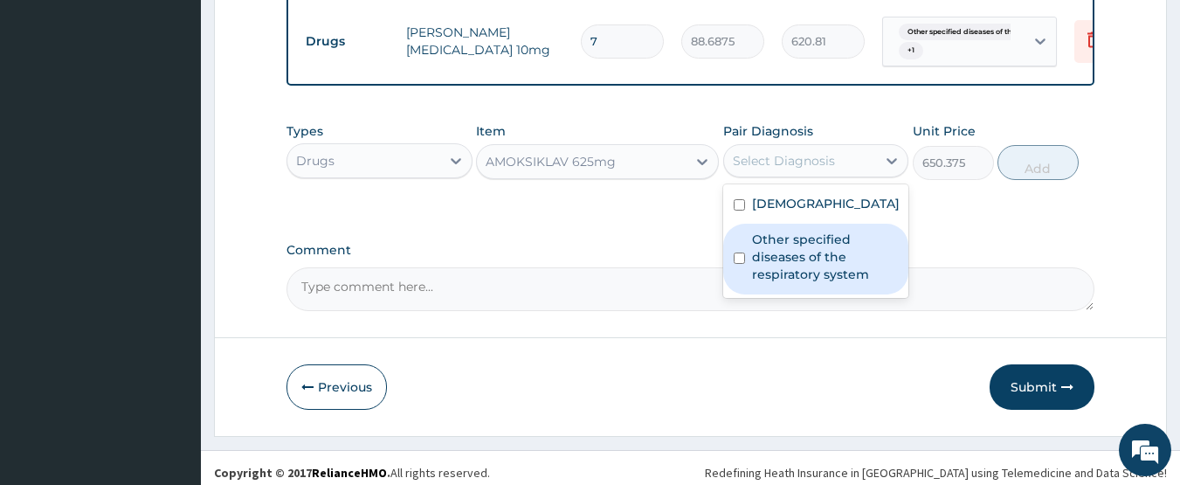
click at [827, 283] on label "Other specified diseases of the respiratory system" at bounding box center [825, 257] width 147 height 52
checkbox input "true"
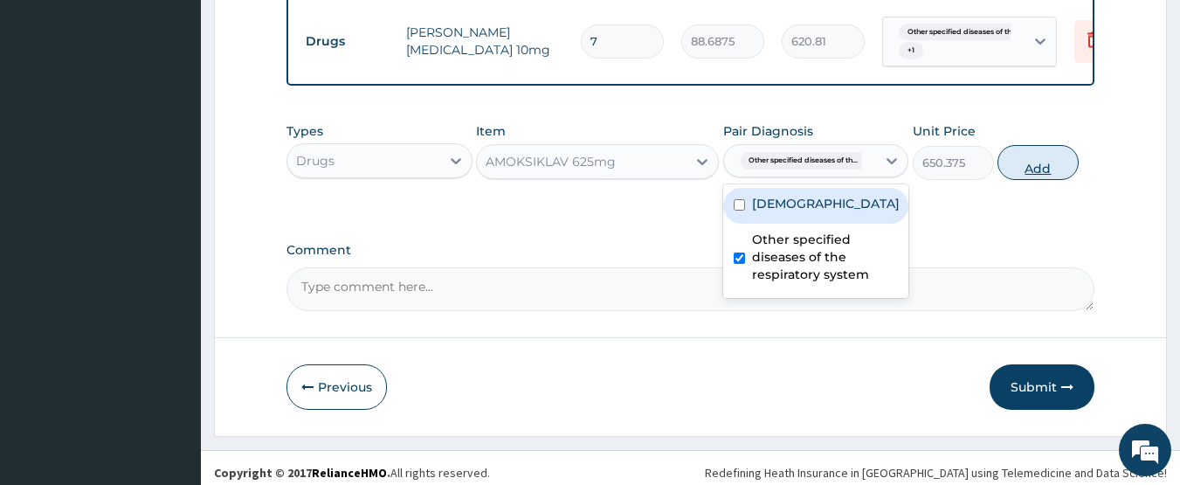
drag, startPoint x: 803, startPoint y: 211, endPoint x: 1007, endPoint y: 209, distance: 204.4
click at [829, 211] on div "Asthma" at bounding box center [816, 206] width 186 height 36
checkbox input "true"
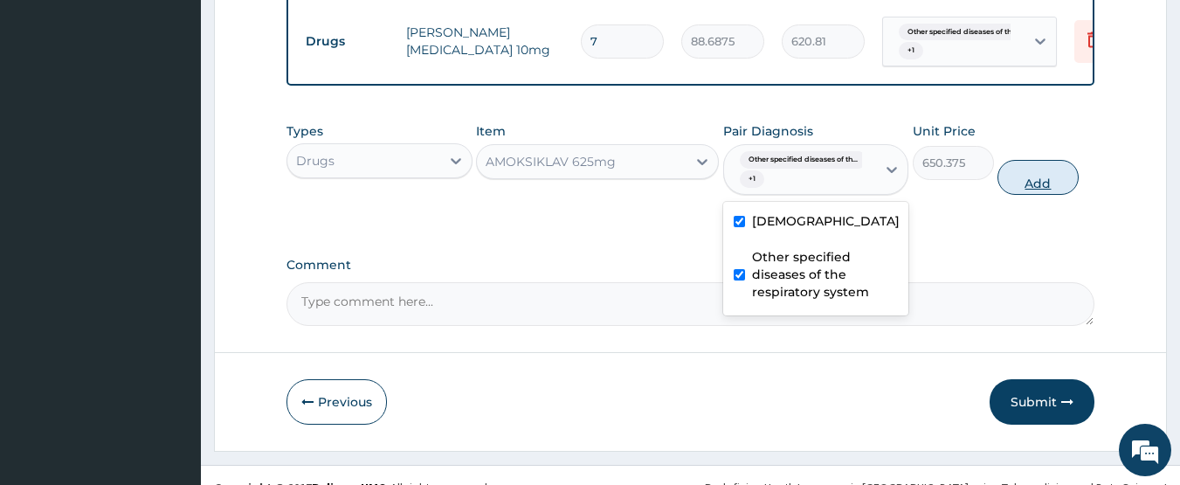
click at [1035, 190] on button "Add" at bounding box center [1037, 177] width 81 height 35
type input "0"
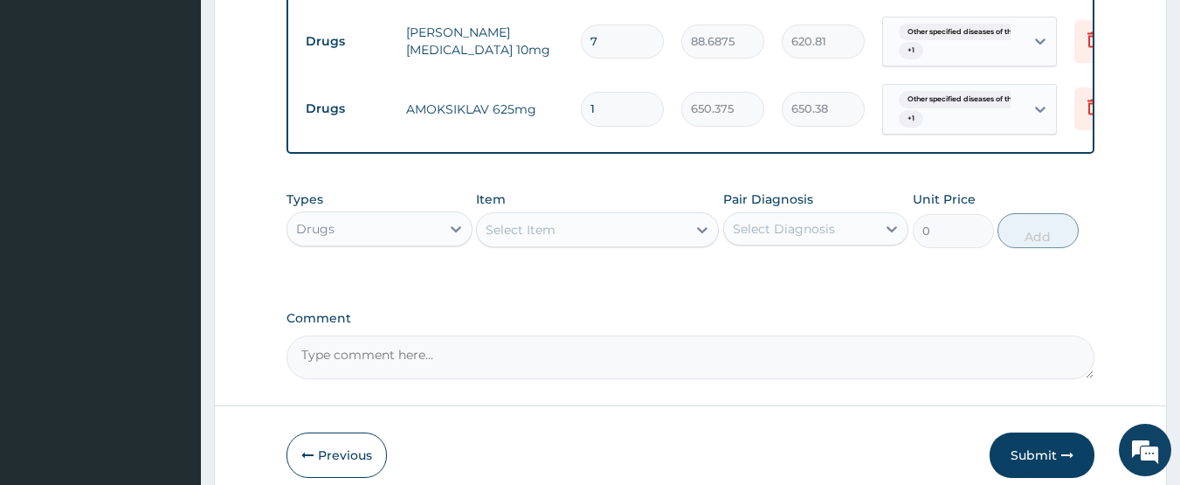
type input "14"
type input "9105.25"
type input "14"
click at [617, 244] on div "Select Item" at bounding box center [582, 230] width 210 height 28
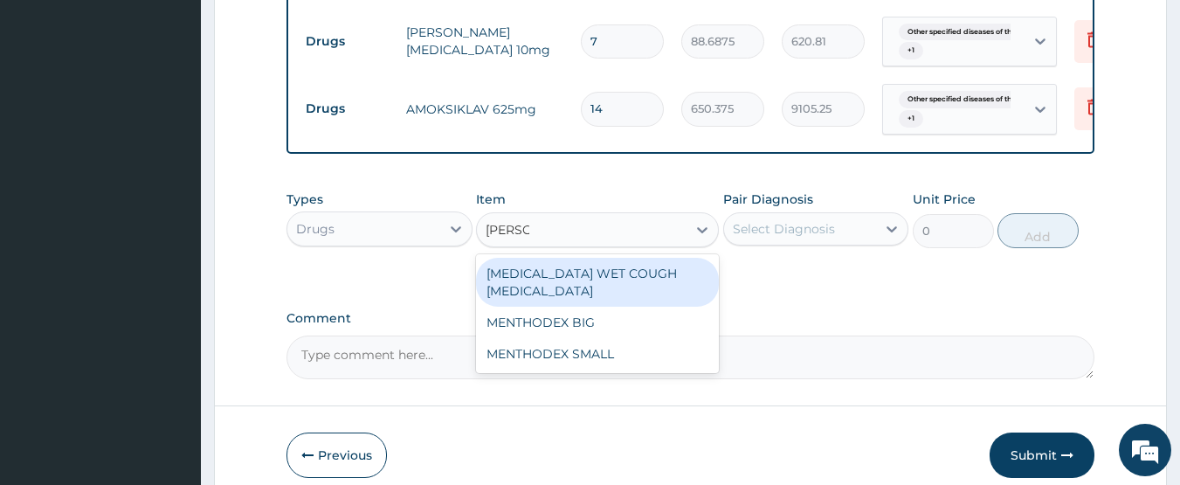
type input "mentho"
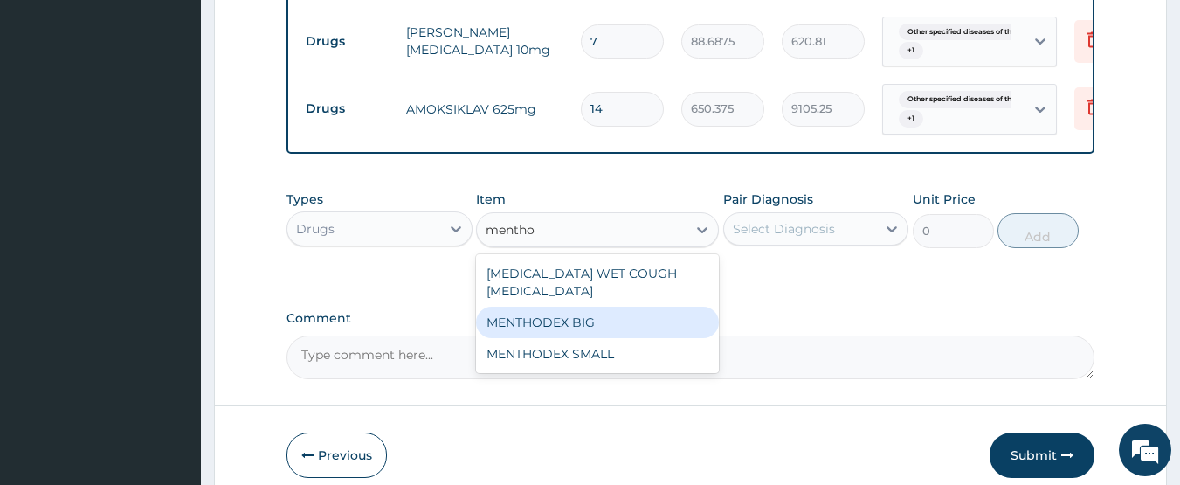
click at [624, 320] on div "MENTHODEX BIG" at bounding box center [597, 322] width 243 height 31
type input "4138.75"
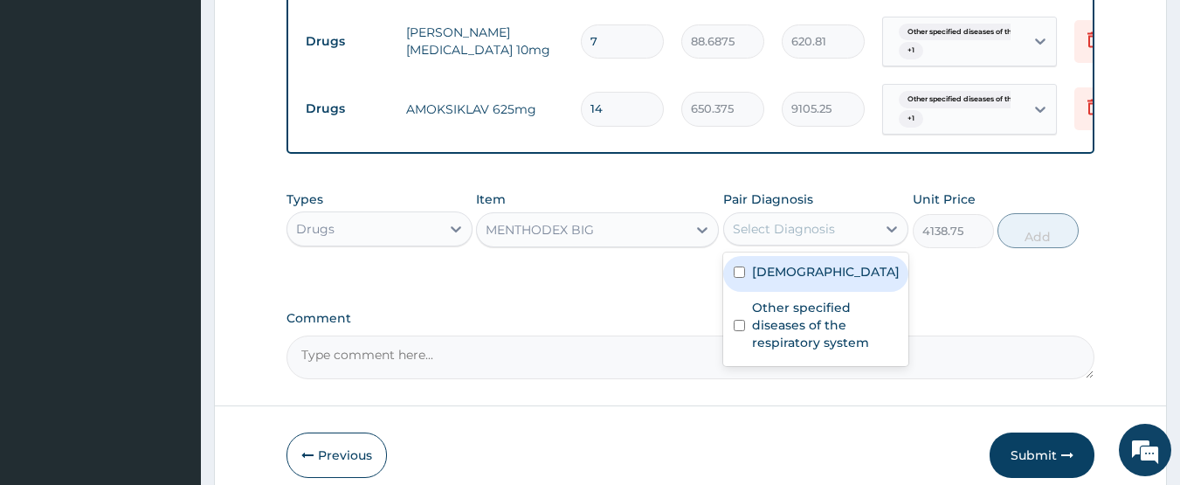
click at [794, 238] on div "Select Diagnosis" at bounding box center [784, 228] width 102 height 17
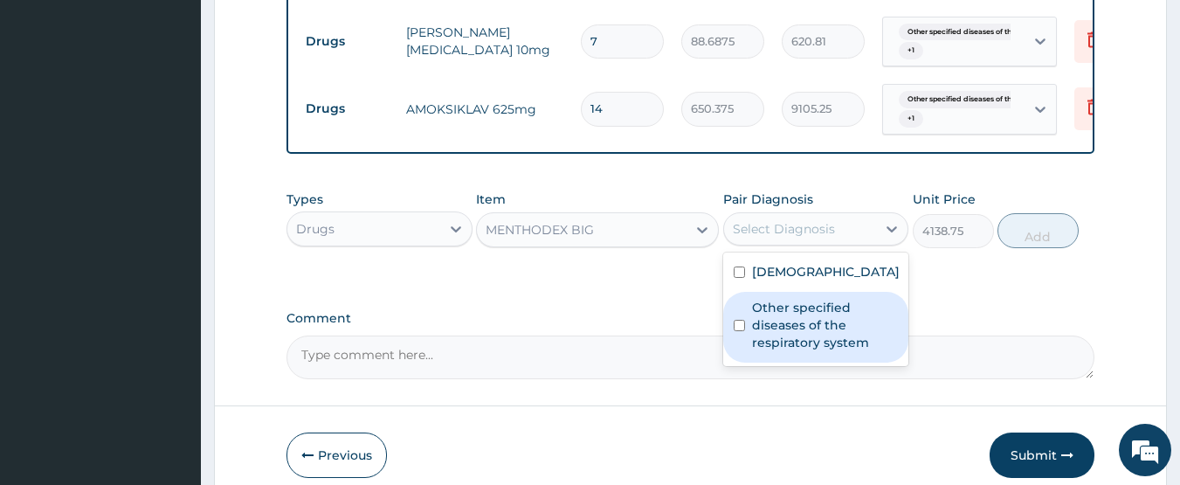
click at [794, 348] on label "Other specified diseases of the respiratory system" at bounding box center [825, 325] width 147 height 52
checkbox input "true"
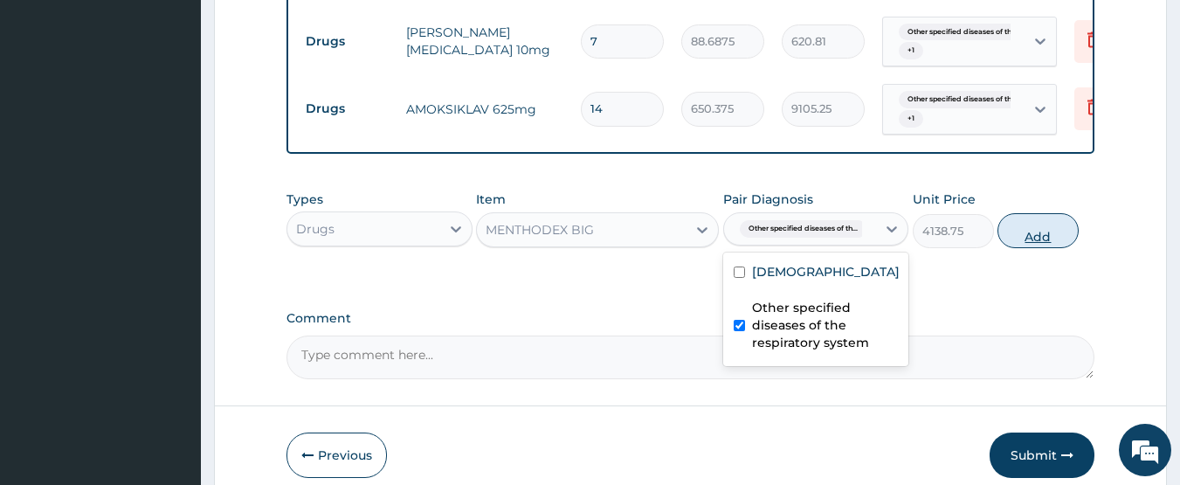
click at [1030, 248] on button "Add" at bounding box center [1037, 230] width 81 height 35
type input "0"
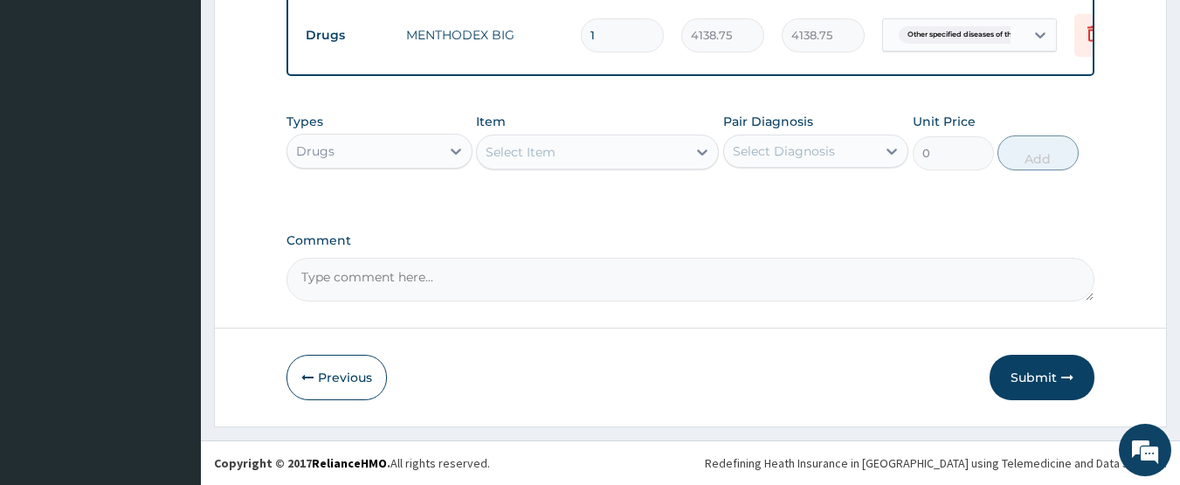
scroll to position [1040, 0]
drag, startPoint x: 1039, startPoint y: 382, endPoint x: 625, endPoint y: 0, distance: 563.0
click at [1040, 382] on button "Submit" at bounding box center [1041, 377] width 105 height 45
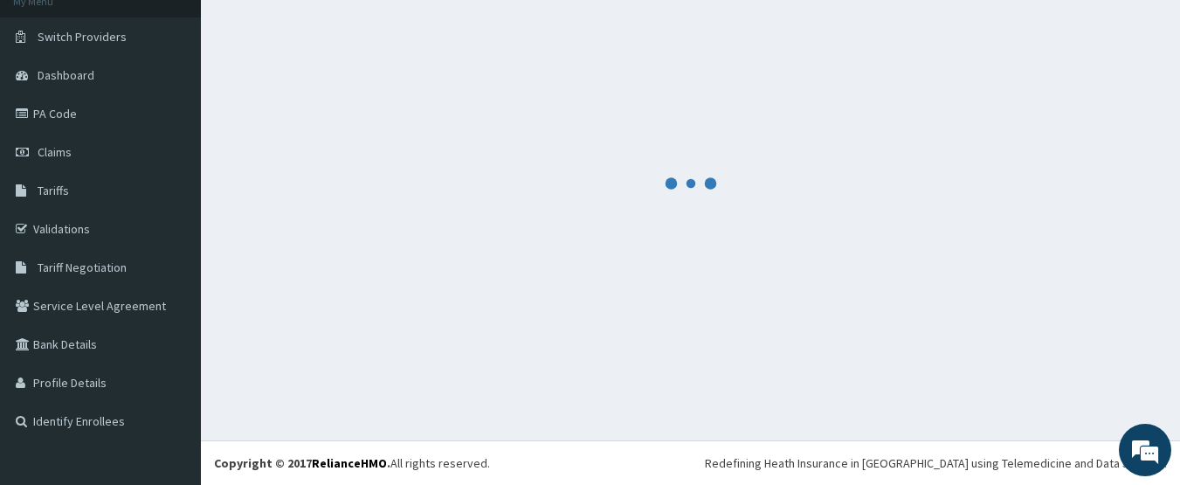
scroll to position [115, 0]
